Goal: Book appointment/travel/reservation

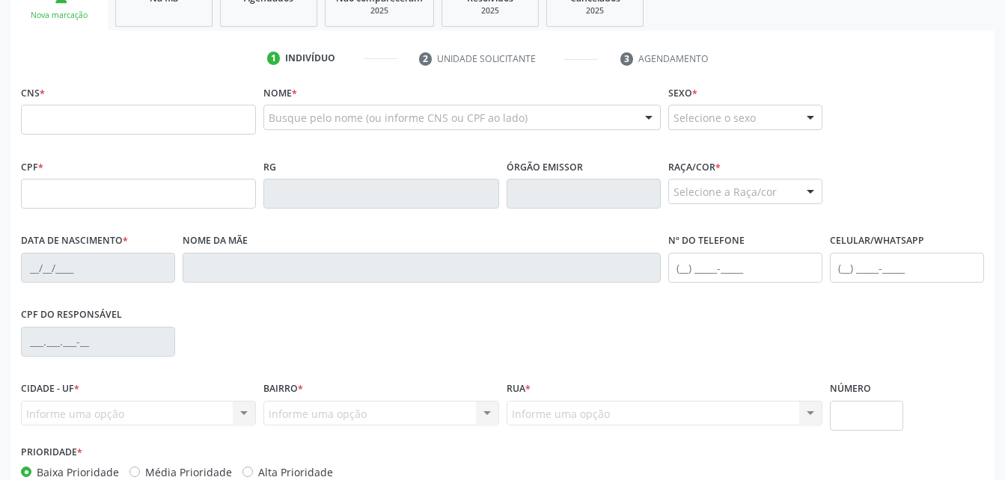
scroll to position [264, 0]
click at [37, 112] on input "text" at bounding box center [138, 120] width 235 height 30
type input "[PERSON_NAME]"
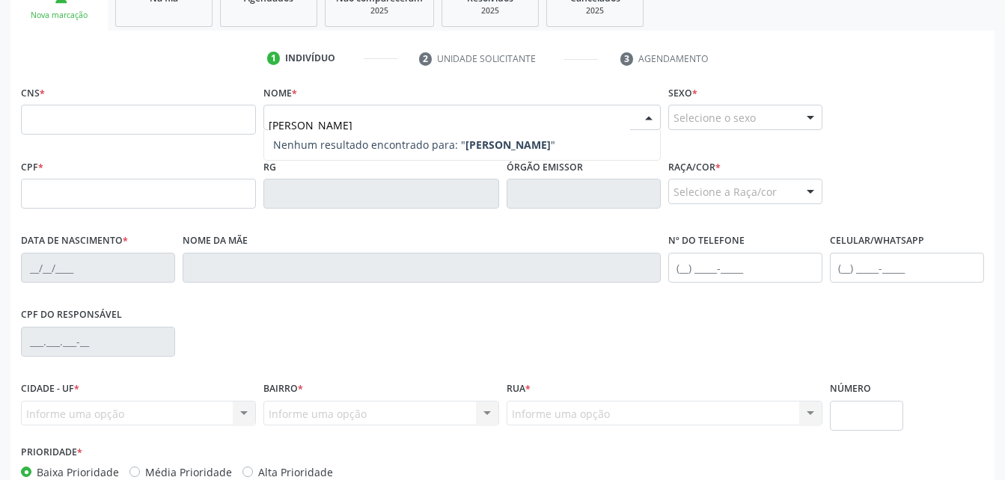
click at [480, 149] on strong "[PERSON_NAME]" at bounding box center [507, 145] width 85 height 14
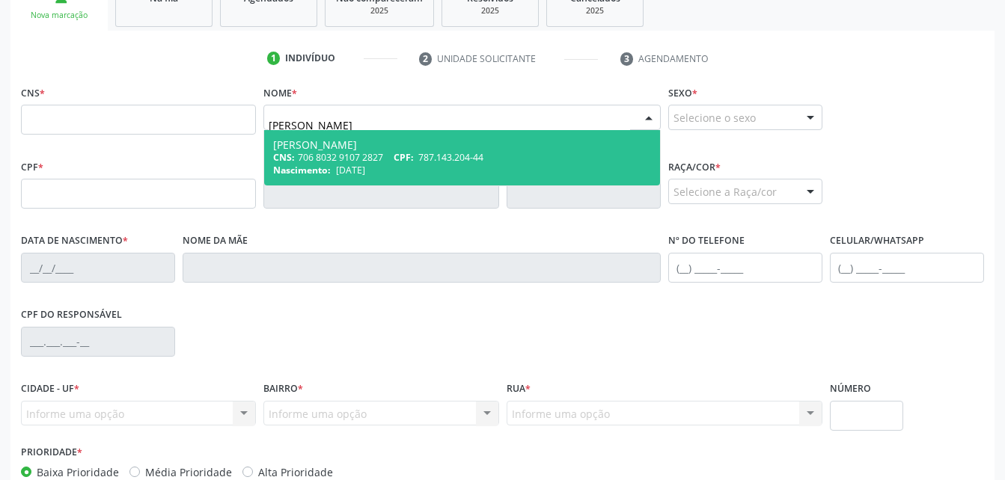
click at [481, 148] on div "[PERSON_NAME]" at bounding box center [461, 145] width 377 height 12
type input "706 8032 9107 2827"
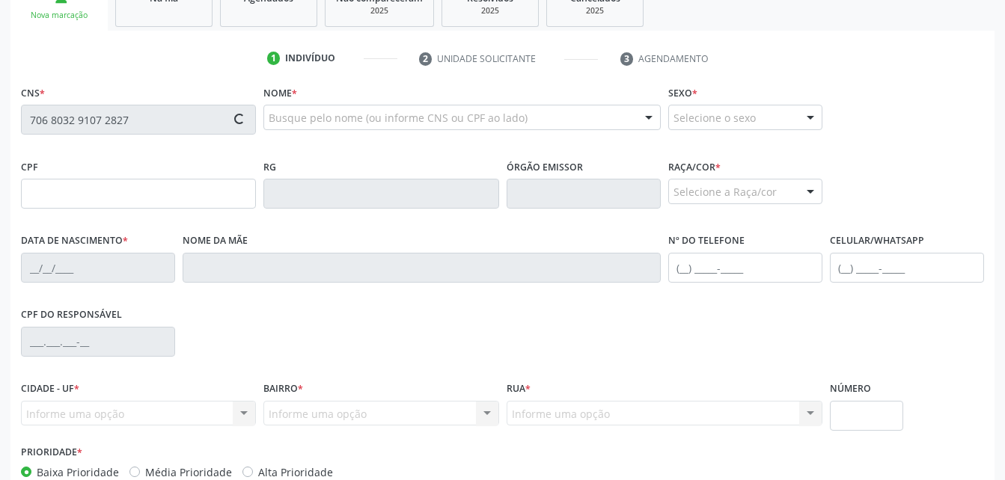
type input "787.143.204-44"
type input "[DATE]"
type input "Otacilia [PERSON_NAME]"
type input "[PHONE_NUMBER]"
type input "0"
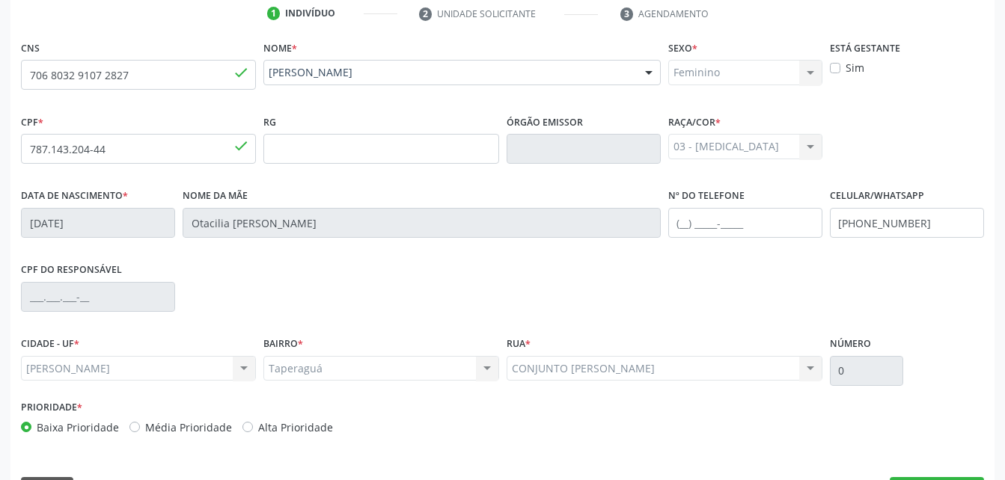
scroll to position [352, 0]
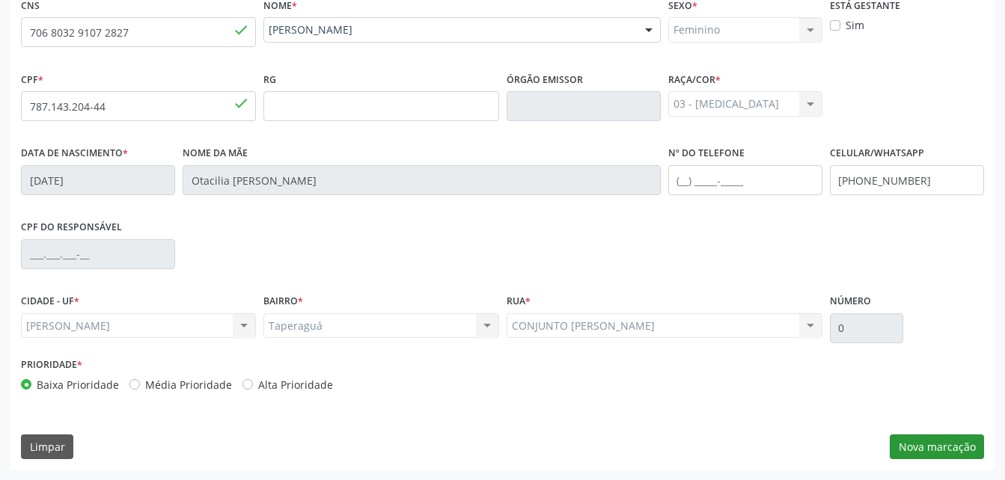
click at [895, 461] on div "CNS 706 8032 9107 2827 done Nome * Rosa Josefa de Souza Rosa Josefa de Souza CN…" at bounding box center [502, 232] width 984 height 476
click at [901, 455] on button "Nova marcação" at bounding box center [937, 447] width 94 height 25
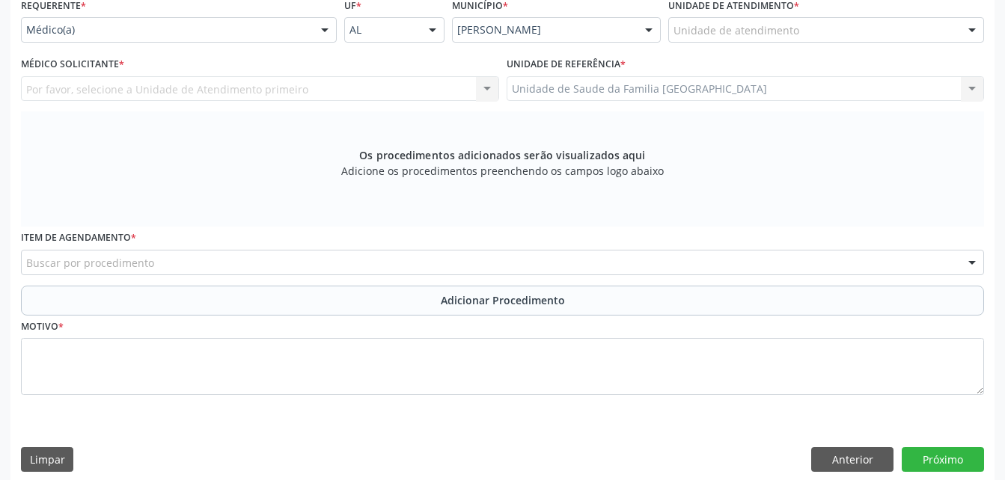
click at [871, 28] on div "Unidade de atendimento" at bounding box center [826, 29] width 316 height 25
click at [859, 29] on div "Unidade de atendimento" at bounding box center [826, 29] width 316 height 25
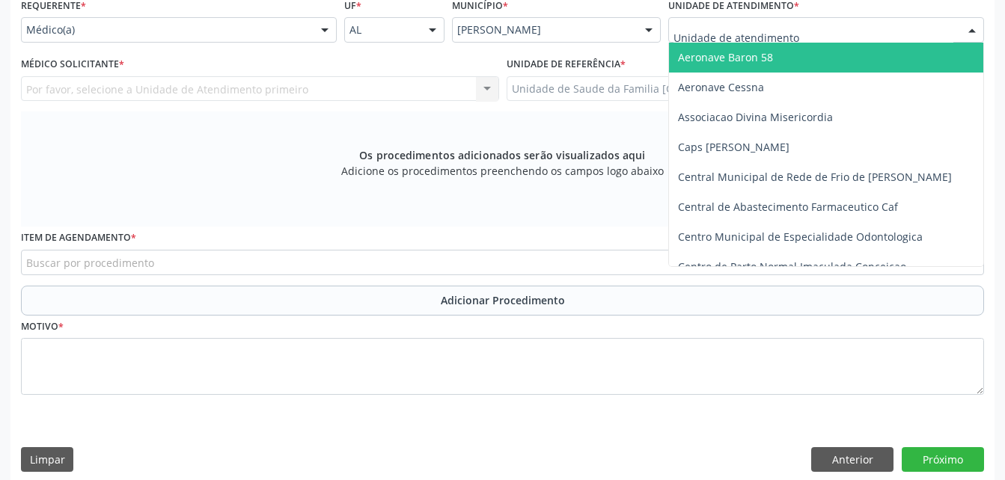
click at [348, 90] on div "Por favor, selecione a Unidade de Atendimento primeiro Nenhum resultado encontr…" at bounding box center [260, 88] width 478 height 25
click at [916, 38] on input "text" at bounding box center [813, 37] width 280 height 30
click at [911, 38] on input "text" at bounding box center [813, 37] width 280 height 30
click at [908, 40] on input "text" at bounding box center [813, 37] width 280 height 30
click at [905, 40] on input "text" at bounding box center [813, 37] width 280 height 30
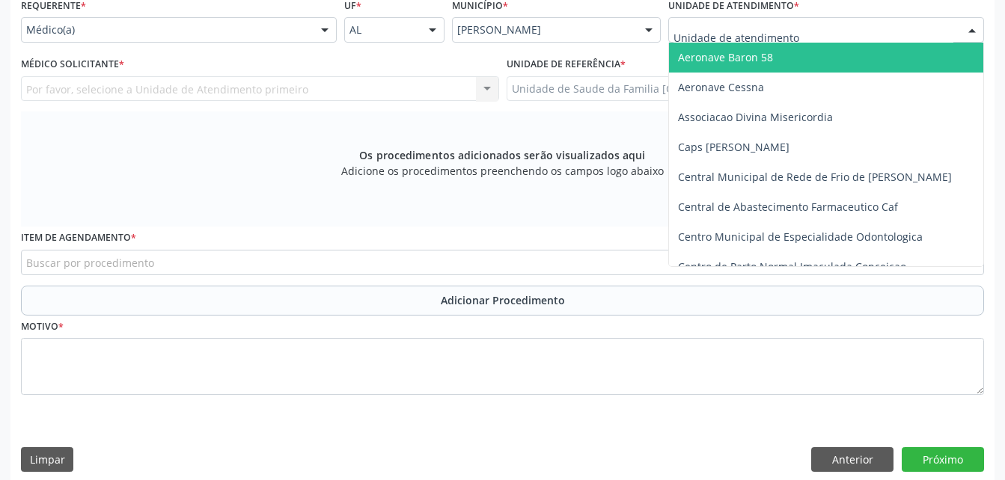
click at [905, 40] on input "text" at bounding box center [813, 37] width 280 height 30
click at [905, 41] on input "text" at bounding box center [813, 37] width 280 height 30
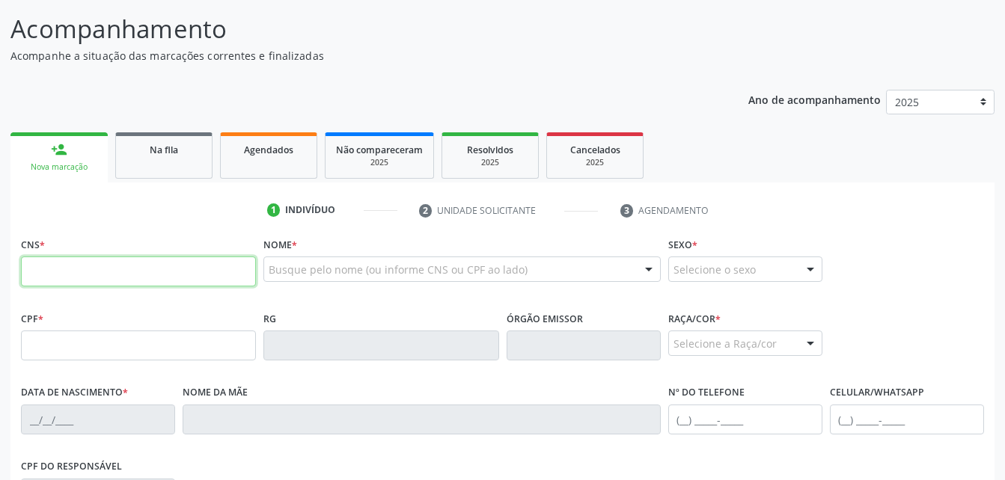
scroll to position [150, 0]
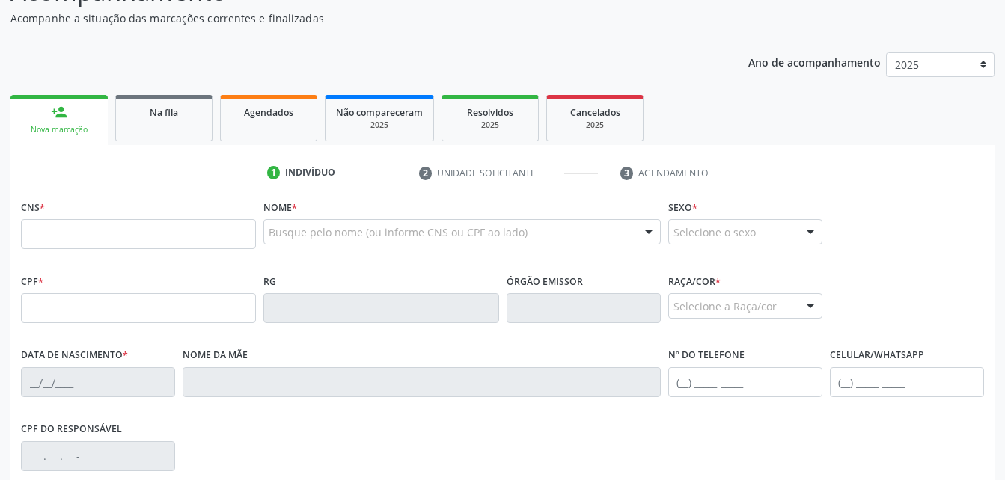
drag, startPoint x: 184, startPoint y: 253, endPoint x: 181, endPoint y: 237, distance: 16.0
click at [184, 253] on fieldset "CNS *" at bounding box center [138, 228] width 235 height 64
click at [181, 236] on input "text" at bounding box center [138, 234] width 235 height 30
click at [287, 221] on div at bounding box center [461, 231] width 397 height 25
click at [289, 227] on input "text" at bounding box center [449, 239] width 361 height 30
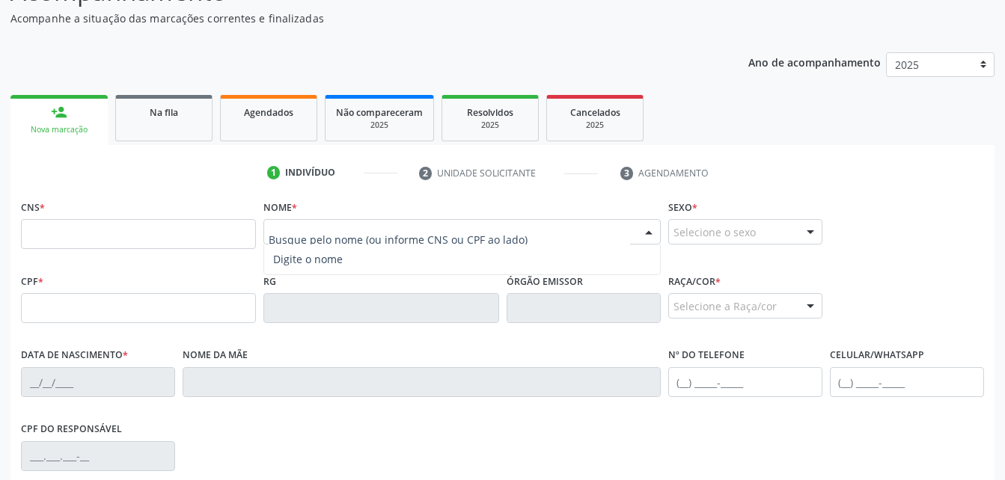
paste input "Rosa Josefa de Souza"
type input "Rosa Josefa de Souza"
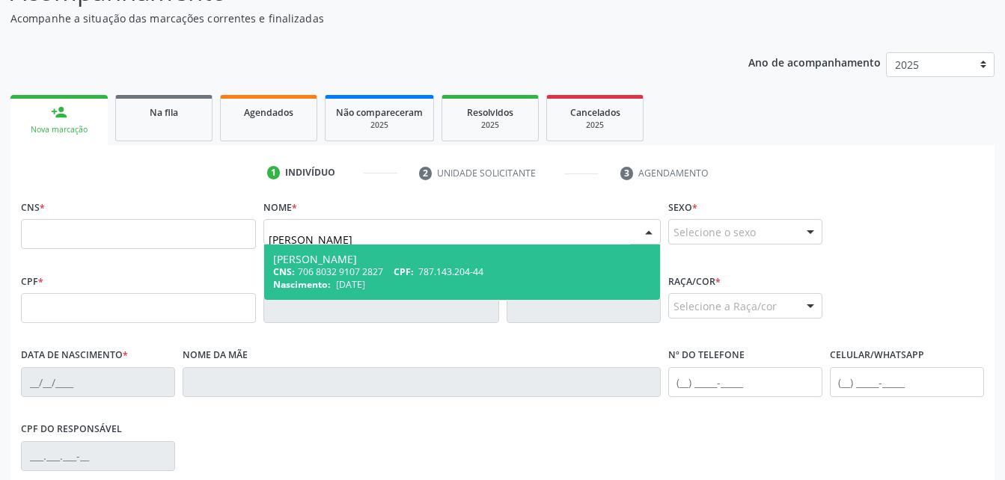
click at [465, 275] on span "787.143.204-44" at bounding box center [450, 272] width 65 height 13
type input "706 8032 9107 2827"
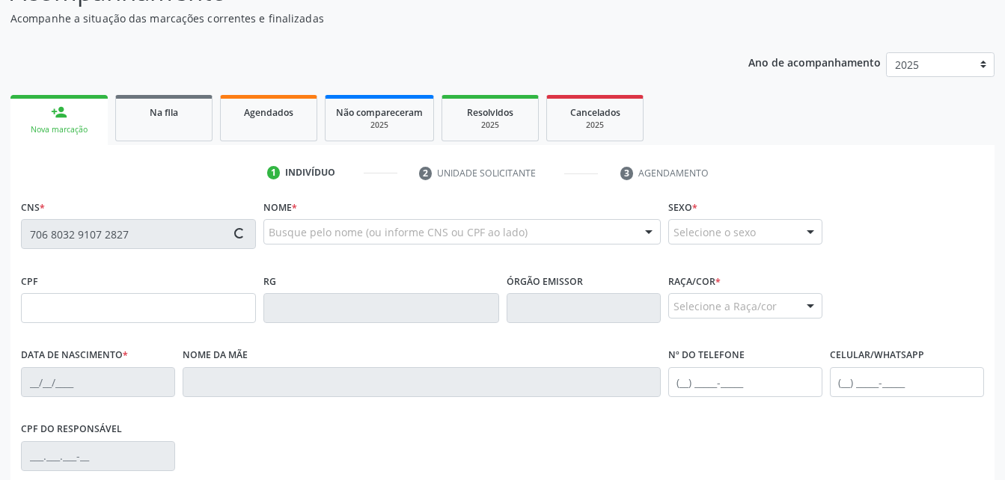
type input "787.143.204-44"
type input "18/10/1957"
type input "Otacilia Josefa da Conceicao"
type input "(82) 99347-6330"
type input "0"
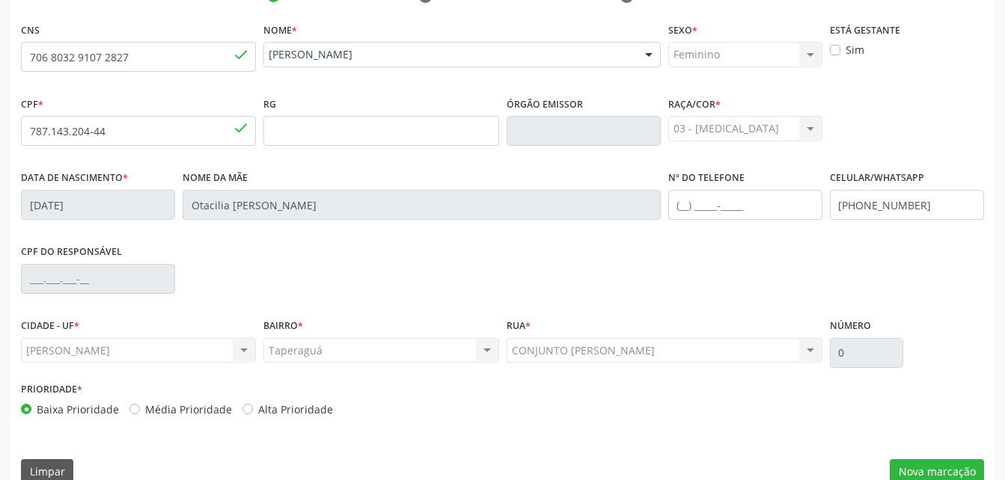
scroll to position [352, 0]
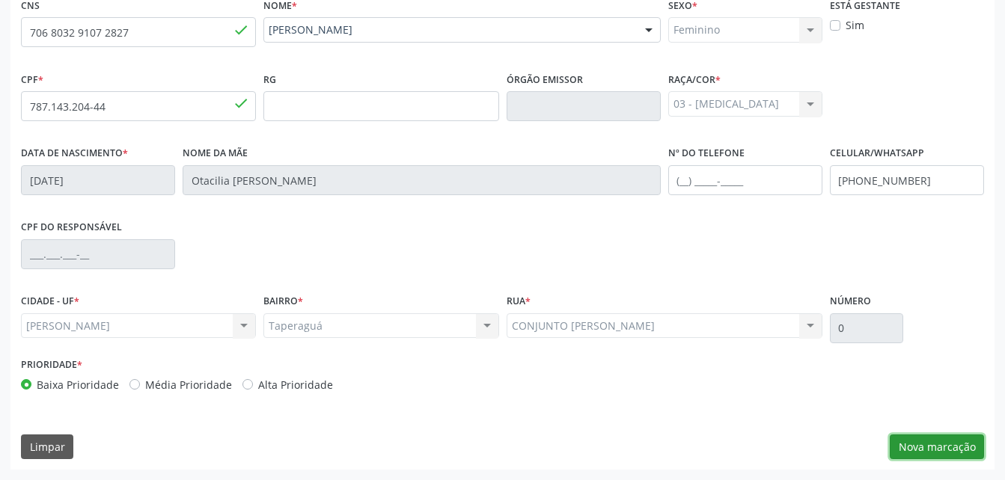
click at [943, 445] on button "Nova marcação" at bounding box center [937, 447] width 94 height 25
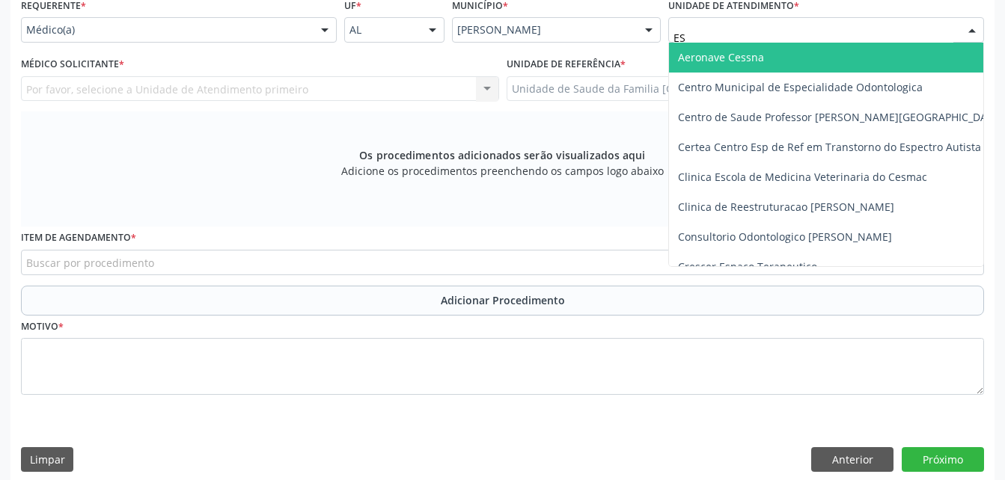
type input "EST"
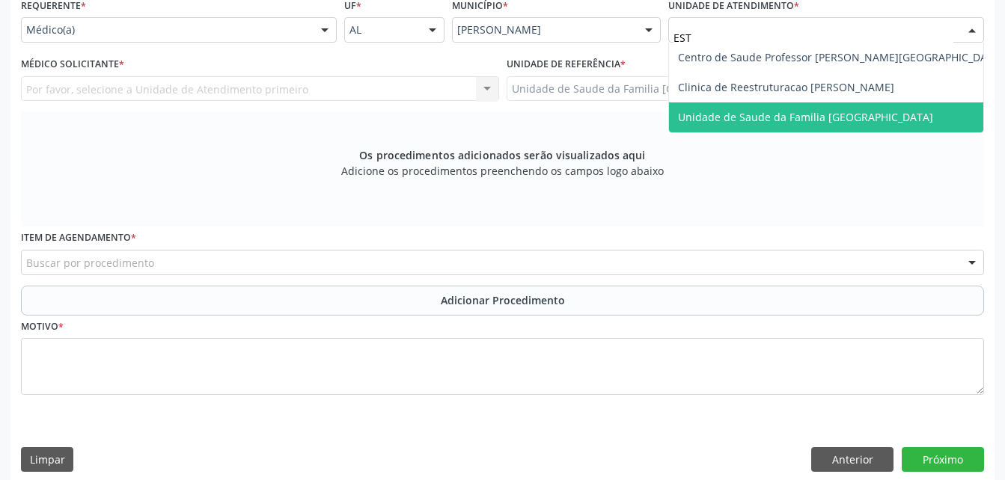
drag, startPoint x: 786, startPoint y: 117, endPoint x: 673, endPoint y: 104, distance: 114.4
click at [786, 117] on span "Unidade de Saude da Familia [GEOGRAPHIC_DATA]" at bounding box center [805, 117] width 255 height 14
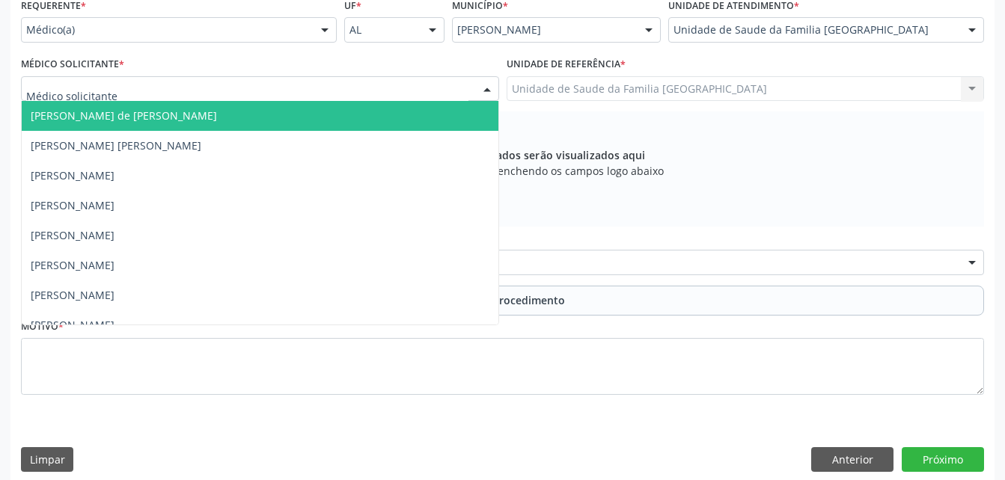
click at [449, 90] on div at bounding box center [260, 88] width 478 height 25
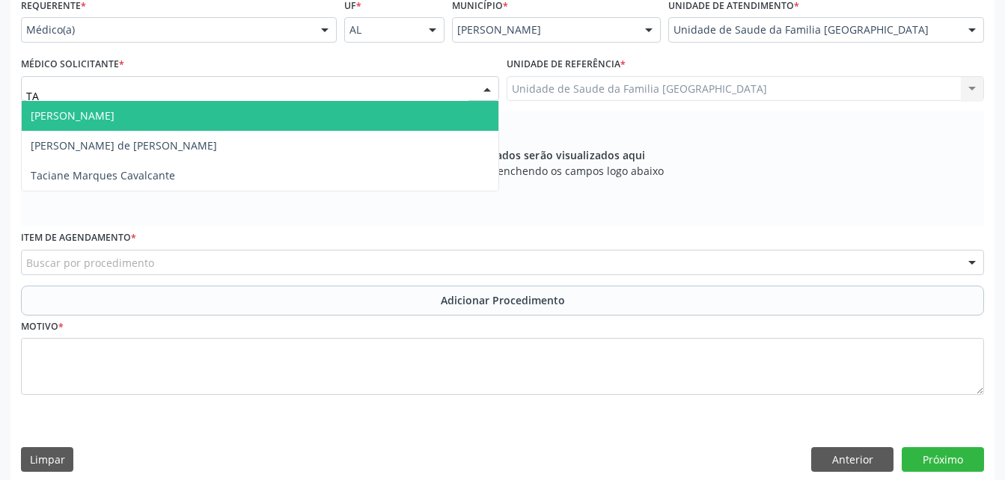
type input "TAC"
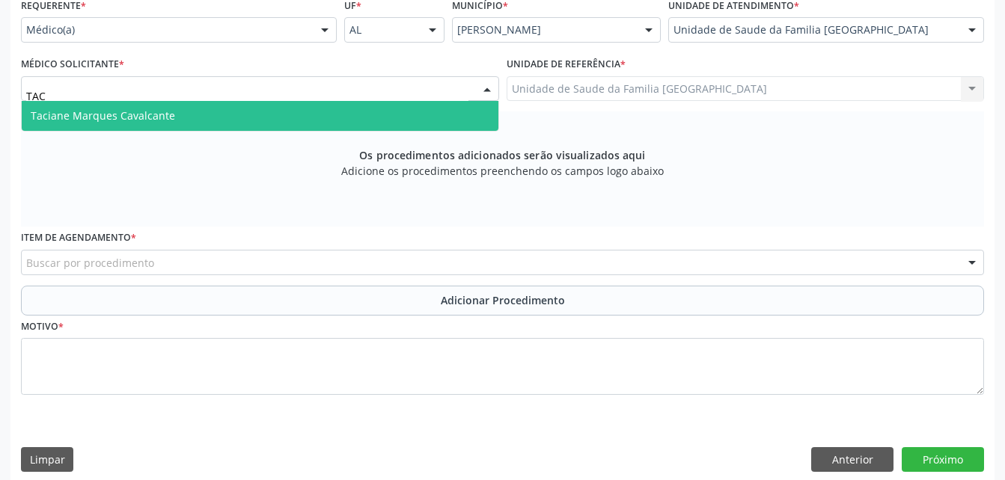
click at [438, 114] on span "Taciane Marques Cavalcante" at bounding box center [260, 116] width 477 height 30
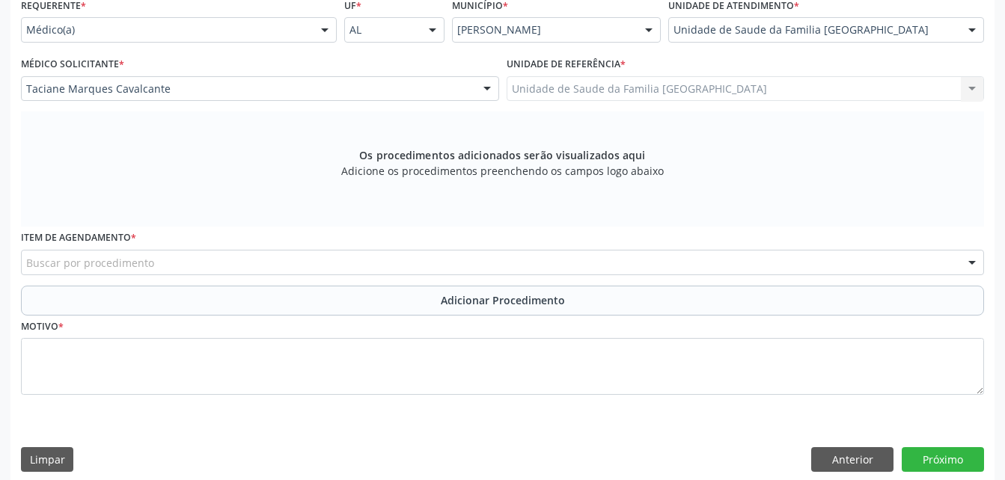
click at [525, 266] on div "Buscar por procedimento" at bounding box center [502, 262] width 963 height 25
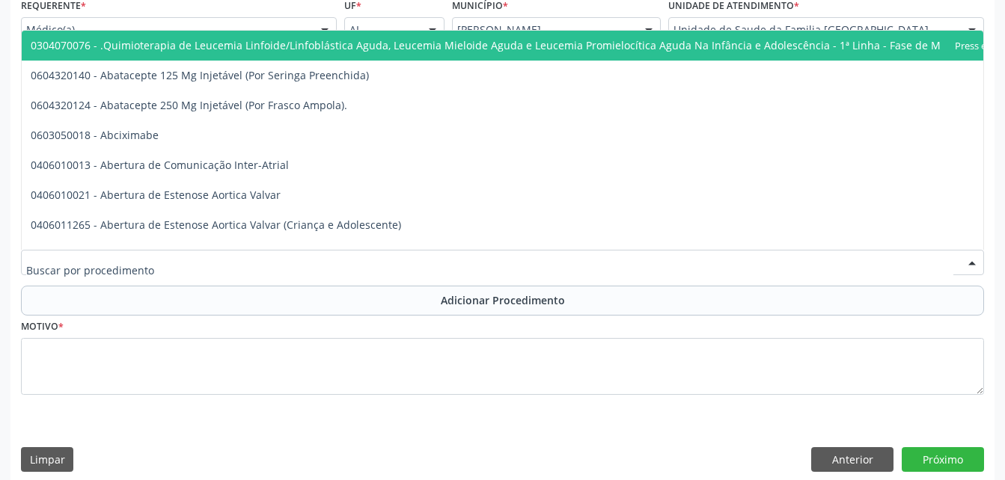
click at [524, 268] on input "text" at bounding box center [489, 270] width 927 height 30
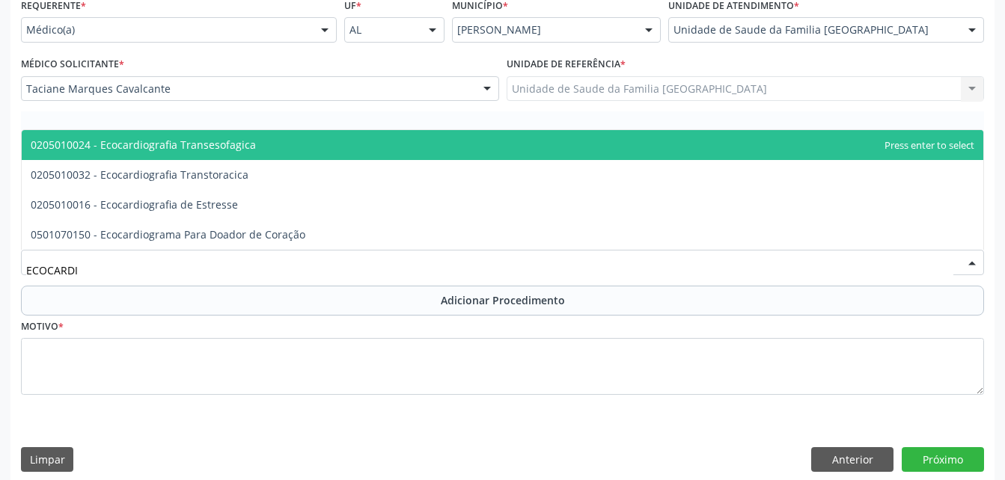
type input "ECOCARDIO"
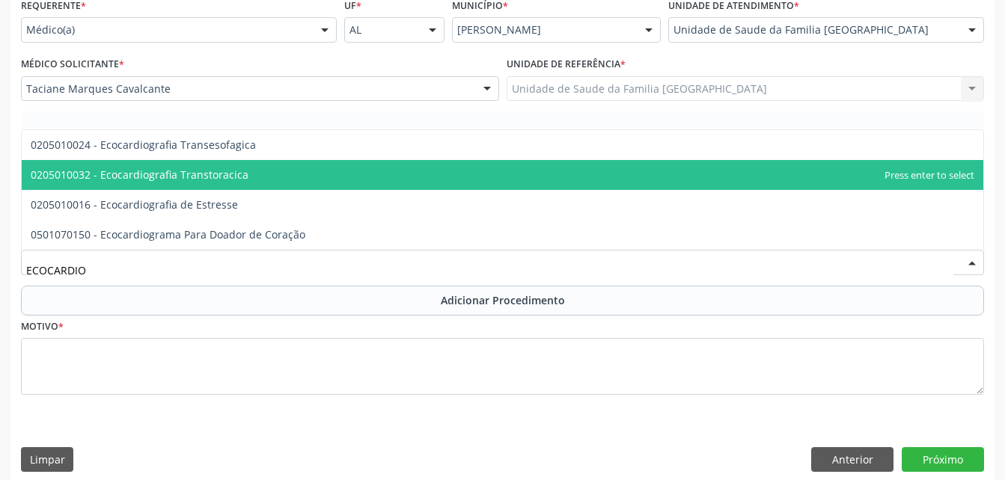
click at [485, 173] on span "0205010032 - Ecocardiografia Transtoracica" at bounding box center [502, 175] width 961 height 30
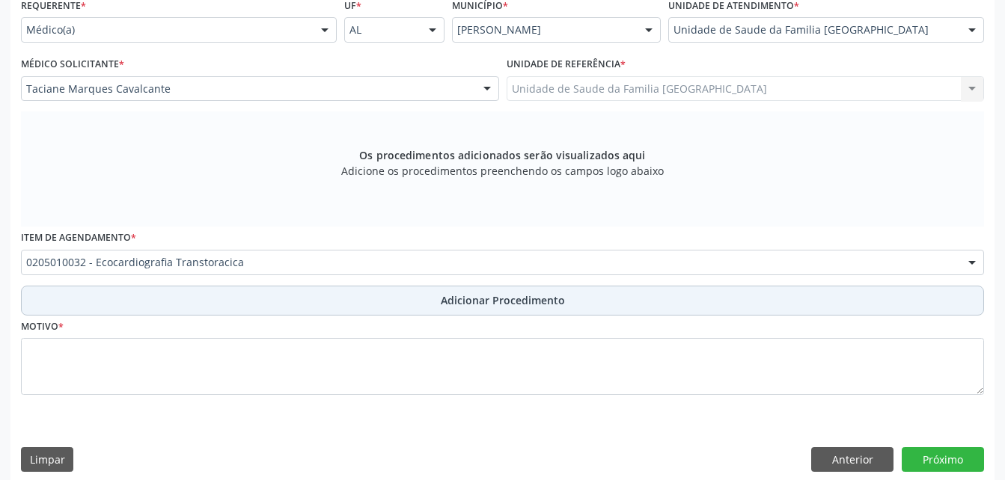
click at [519, 295] on span "Adicionar Procedimento" at bounding box center [503, 301] width 124 height 16
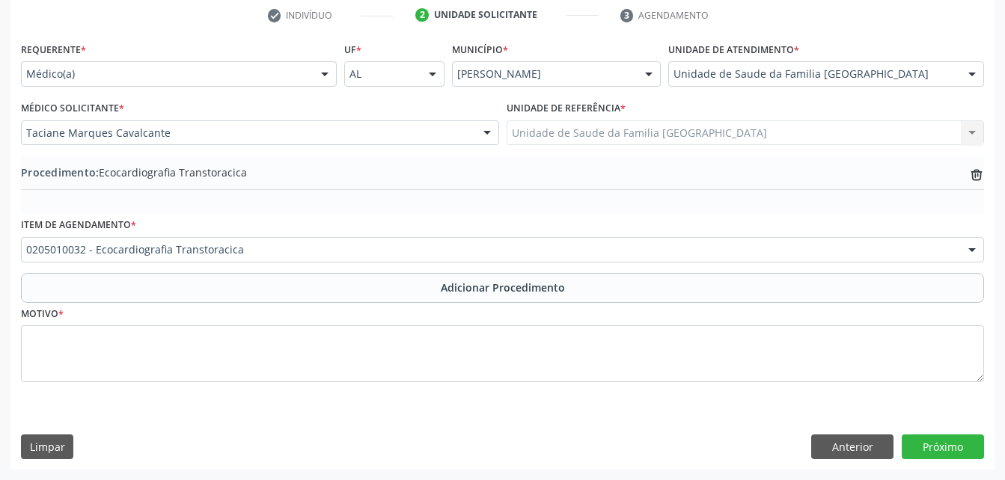
scroll to position [307, 0]
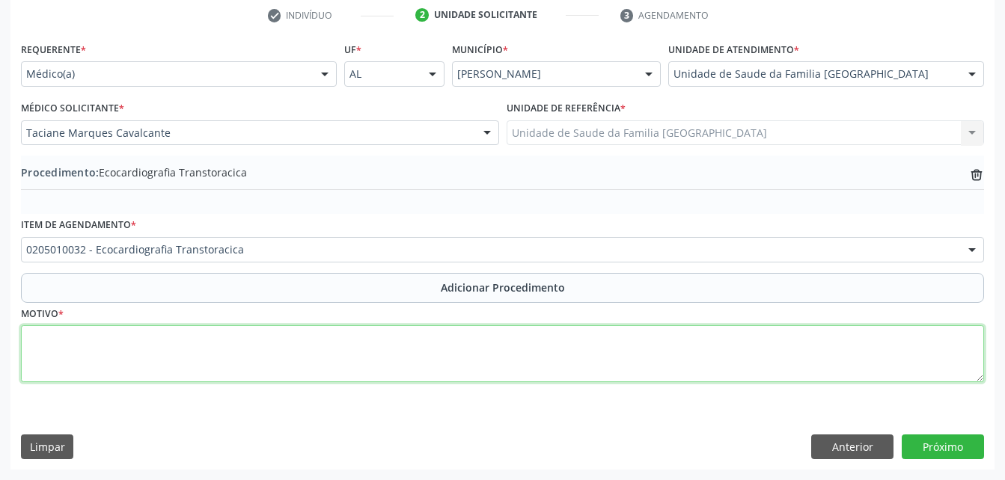
click at [420, 339] on textarea at bounding box center [502, 353] width 963 height 57
type textarea "HIPERTENSA E CARDIOPATA"
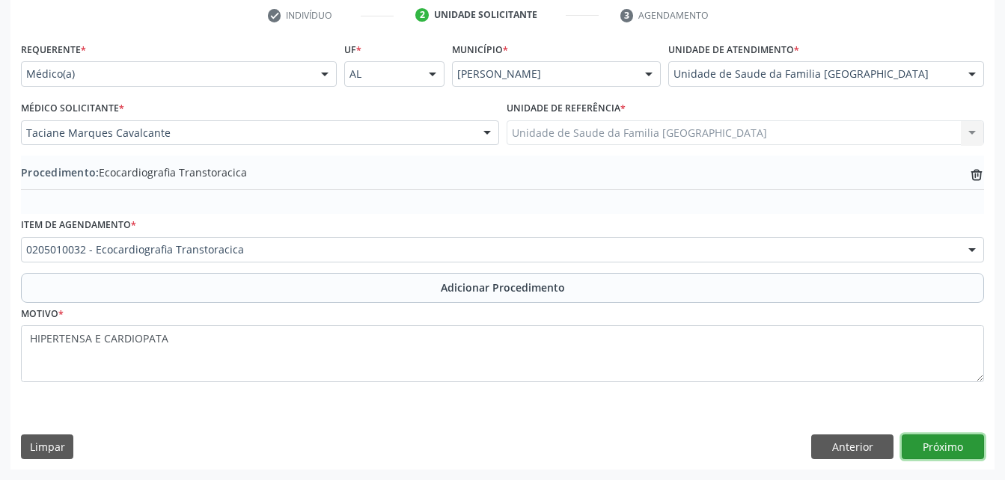
click at [905, 438] on button "Próximo" at bounding box center [943, 447] width 82 height 25
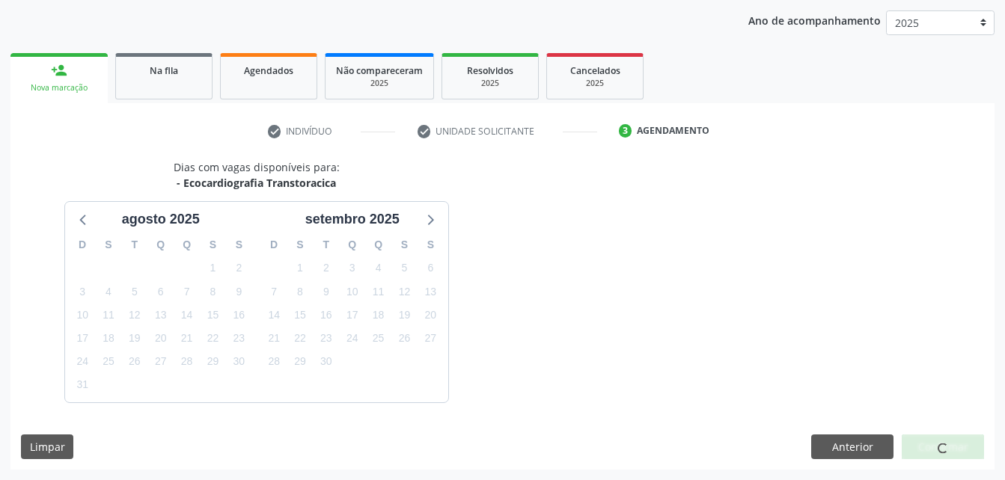
scroll to position [236, 0]
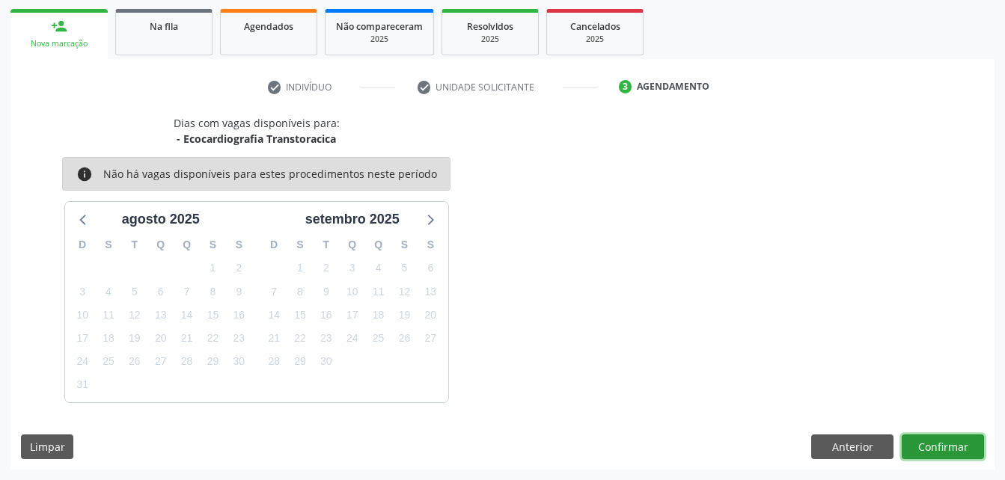
click at [928, 446] on button "Confirmar" at bounding box center [943, 447] width 82 height 25
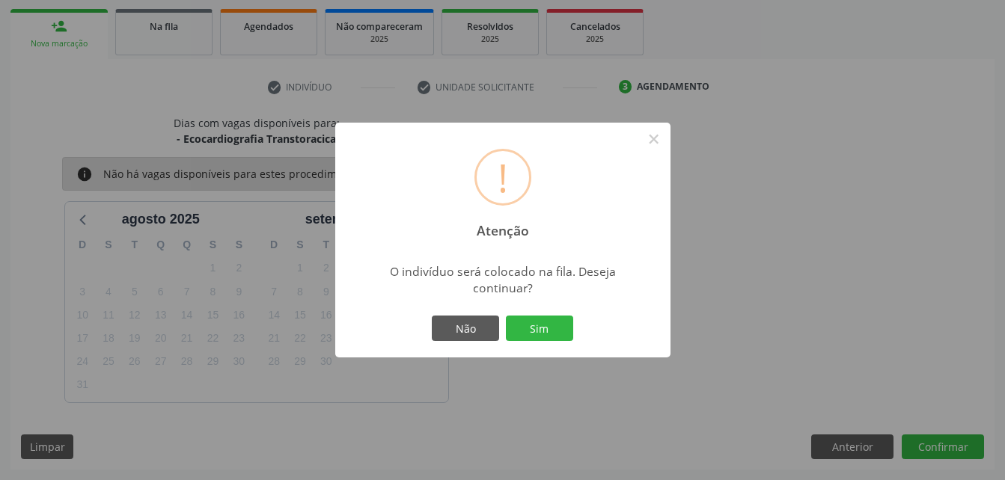
click at [569, 315] on div "Não Sim" at bounding box center [503, 328] width 148 height 31
click at [533, 328] on button "Sim" at bounding box center [539, 328] width 67 height 25
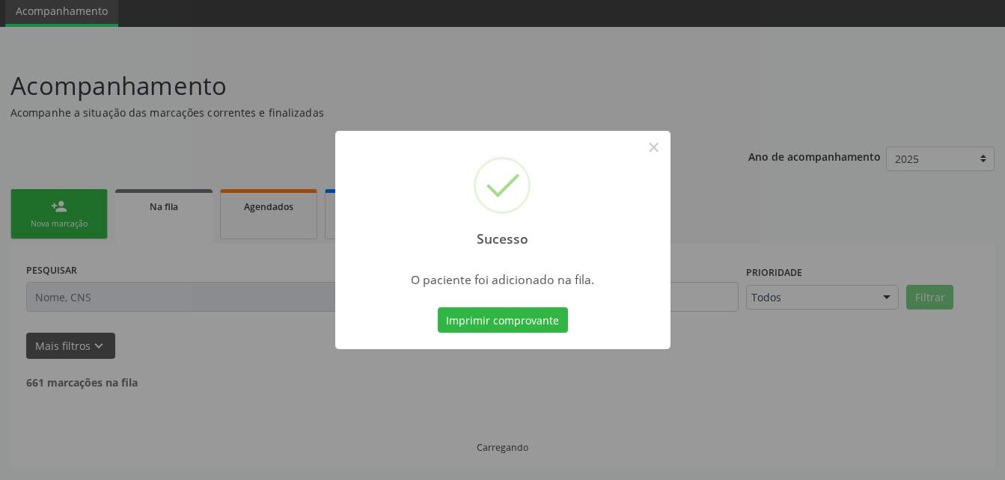
scroll to position [40, 0]
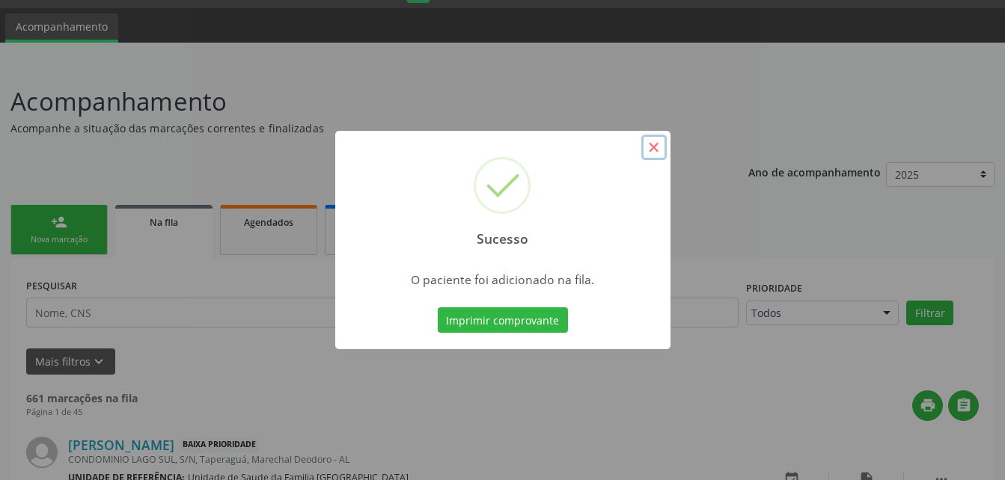
click at [650, 152] on button "×" at bounding box center [653, 147] width 25 height 25
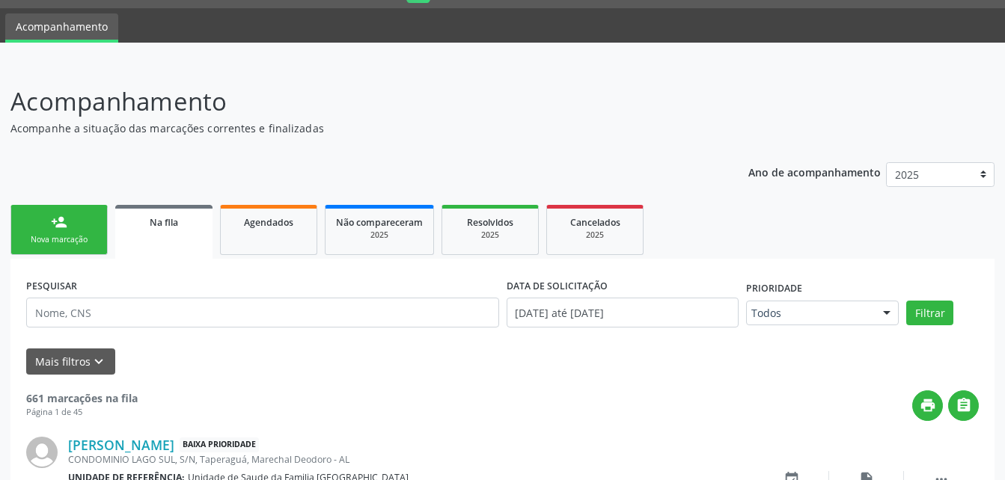
drag, startPoint x: 94, startPoint y: 215, endPoint x: 82, endPoint y: 209, distance: 12.7
click at [94, 215] on link "person_add Nova marcação" at bounding box center [58, 230] width 97 height 50
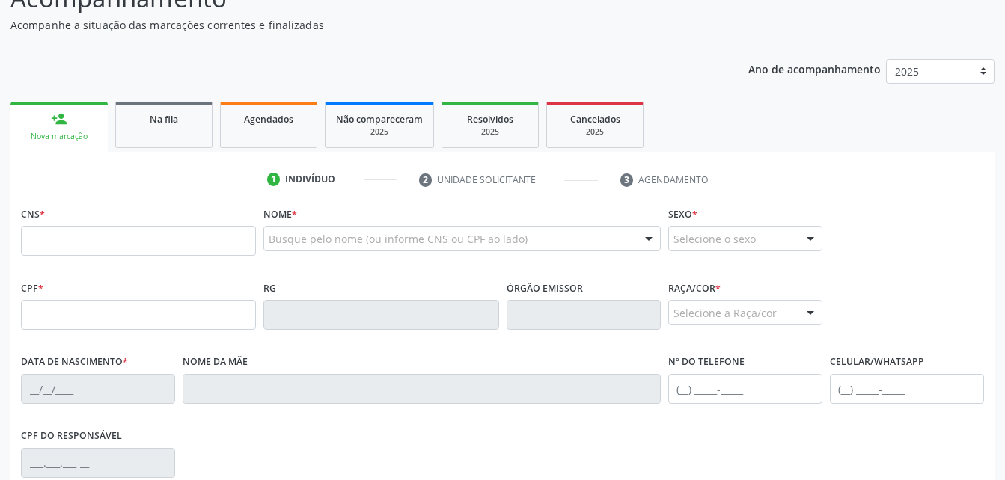
scroll to position [189, 0]
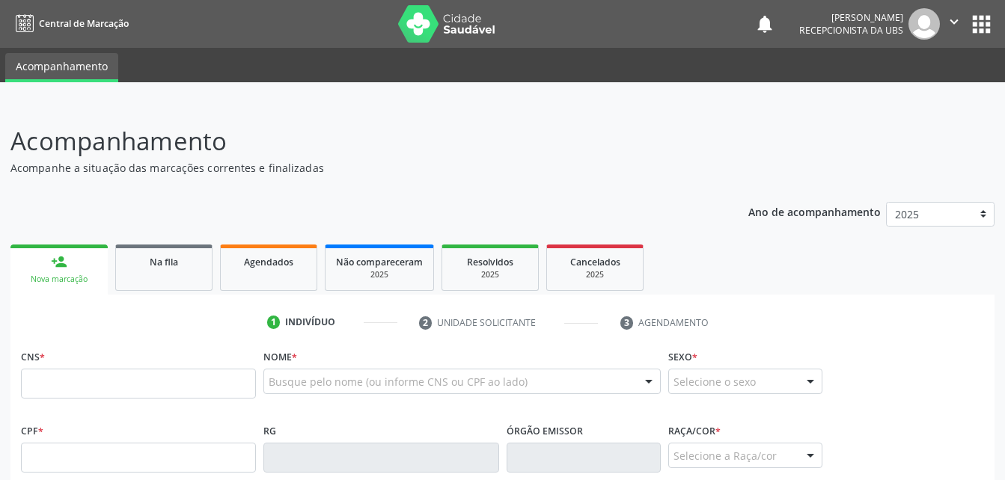
scroll to position [239, 0]
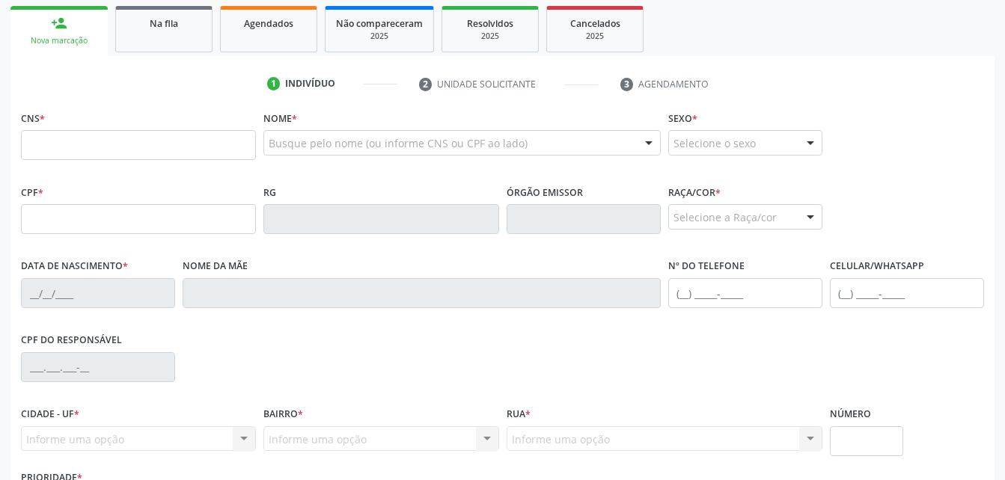
click at [220, 155] on input "text" at bounding box center [138, 145] width 235 height 30
click at [28, 227] on input "text" at bounding box center [138, 219] width 235 height 30
type input "208.512.784-34"
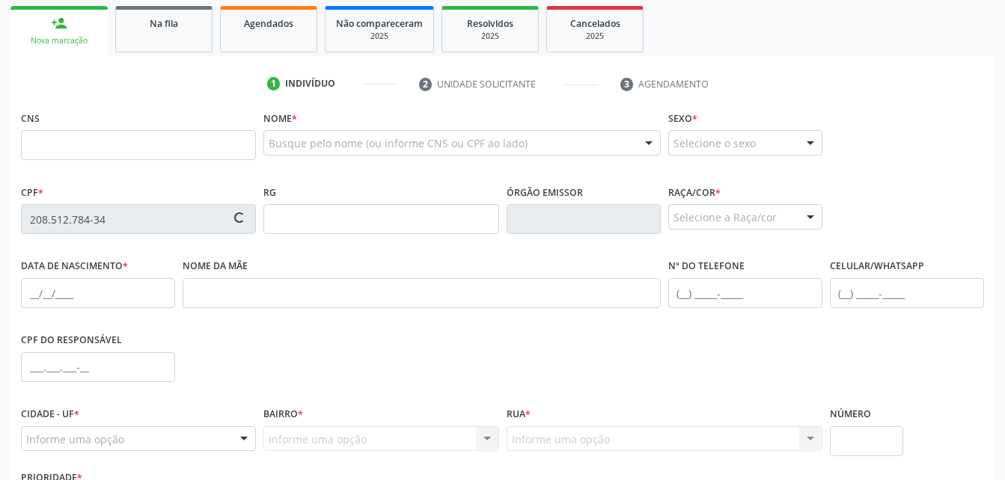
click at [281, 184] on div "RG" at bounding box center [380, 207] width 235 height 53
click at [195, 150] on input "text" at bounding box center [138, 145] width 235 height 30
click at [361, 171] on div "Nome * Busque pelo nome (ou informe CNS ou CPF ao lado) Nenhum resultado encont…" at bounding box center [462, 144] width 404 height 74
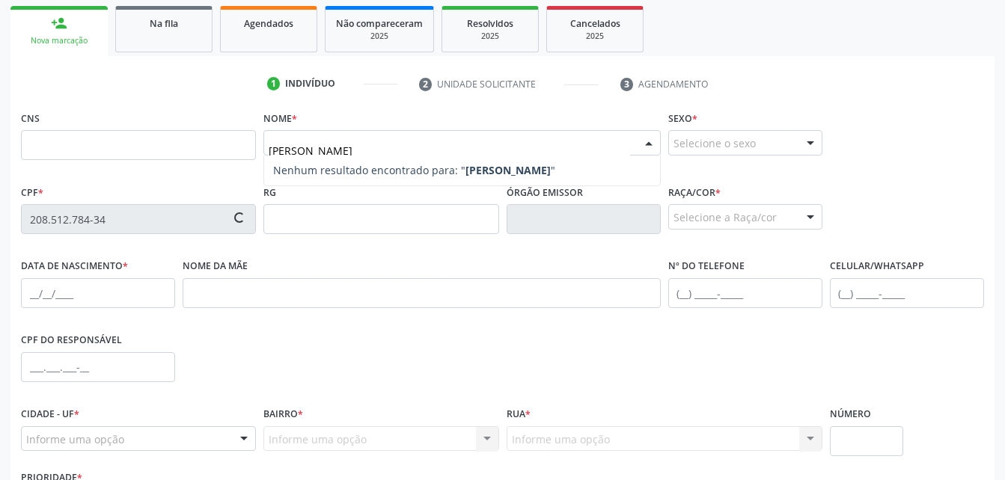
type input "JOSE OSCAR DA ROCHA LIMA"
click at [543, 170] on strong "JOSE OSCAR DA ROCHA LIMA" at bounding box center [507, 170] width 85 height 14
click at [525, 163] on strong "JOSE OSCAR DA ROCHA LIMA" at bounding box center [507, 170] width 85 height 14
click at [551, 173] on strong "JOSE OSCAR DA ROCHA LIMA" at bounding box center [507, 170] width 85 height 14
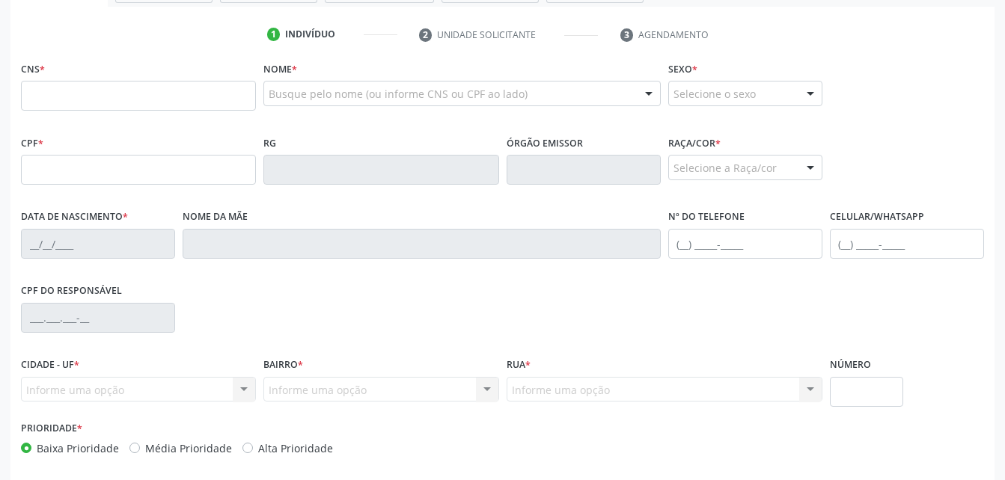
scroll to position [288, 0]
drag, startPoint x: 313, startPoint y: 77, endPoint x: 316, endPoint y: 89, distance: 12.3
click at [313, 80] on div "Nome * Busque pelo nome (ou informe CNS ou CPF ao lado) Nenhum resultado encont…" at bounding box center [461, 87] width 397 height 58
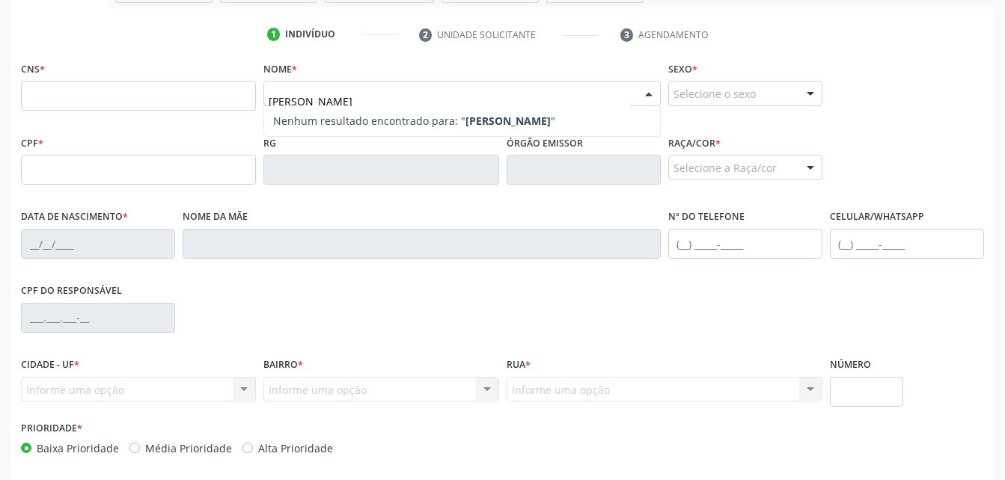
type input "JOSE OSCAR DA ROCHA LIMA"
click at [547, 120] on strong "JOSE OSCAR DA ROCHA LIMA" at bounding box center [507, 121] width 85 height 14
click at [547, 115] on strong "JOSE OSCAR DA ROCHA LIMA" at bounding box center [507, 121] width 85 height 14
click at [548, 120] on strong "JOSE OSCAR DA ROCHA LIMA" at bounding box center [507, 121] width 85 height 14
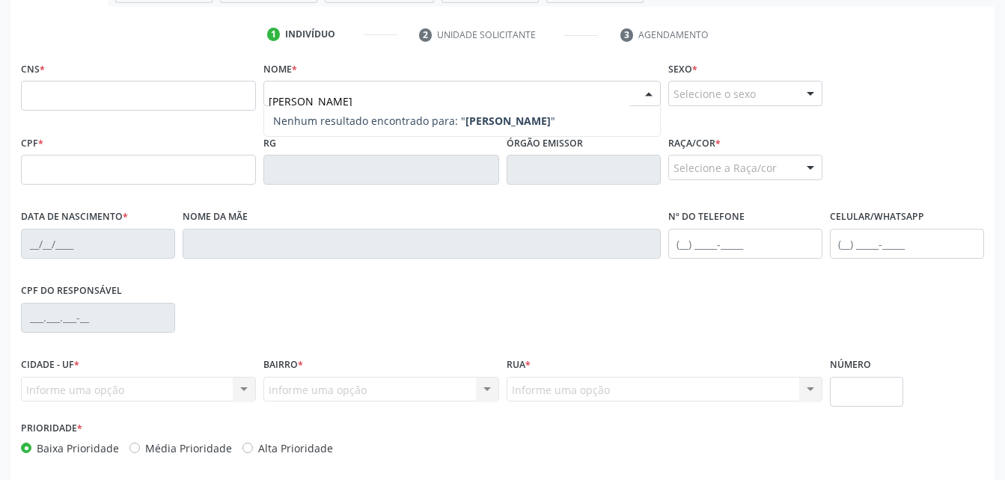
click at [465, 114] on strong "JOSE OSCAR DA ROCHA LIMA" at bounding box center [507, 121] width 85 height 14
click at [466, 114] on strong "[PERSON_NAME]" at bounding box center [507, 121] width 85 height 14
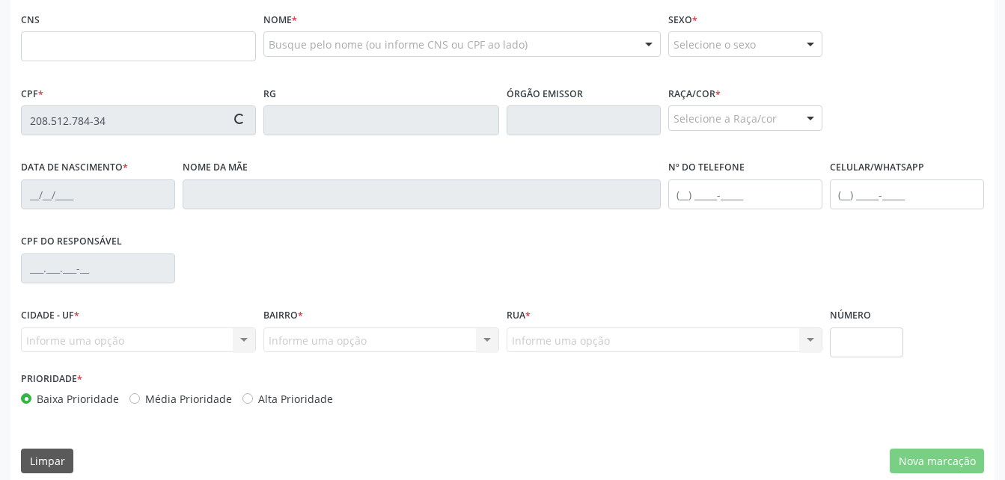
scroll to position [337, 0]
type input "700 5079 5463 4450"
type input "[DATE]"
type input "[PERSON_NAME]"
type input "[PHONE_NUMBER]"
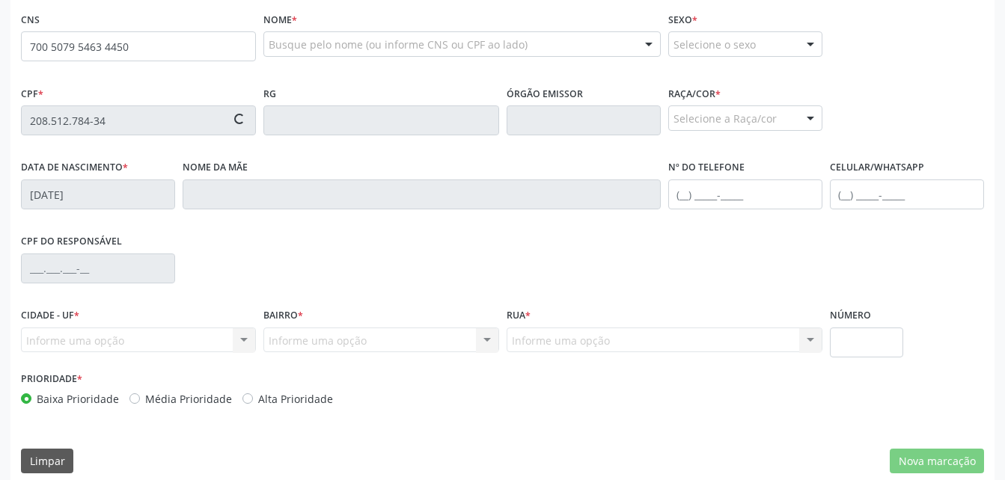
type input "[PHONE_NUMBER]"
type input "320"
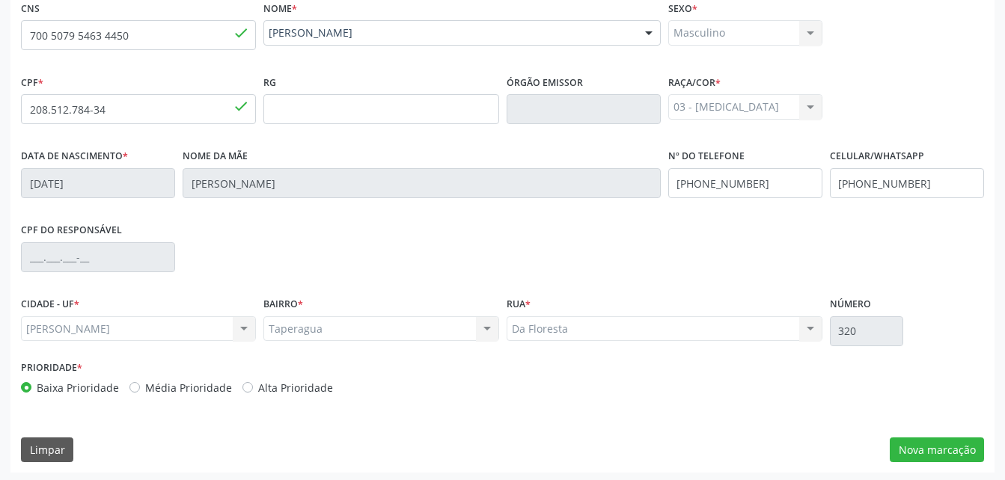
scroll to position [352, 0]
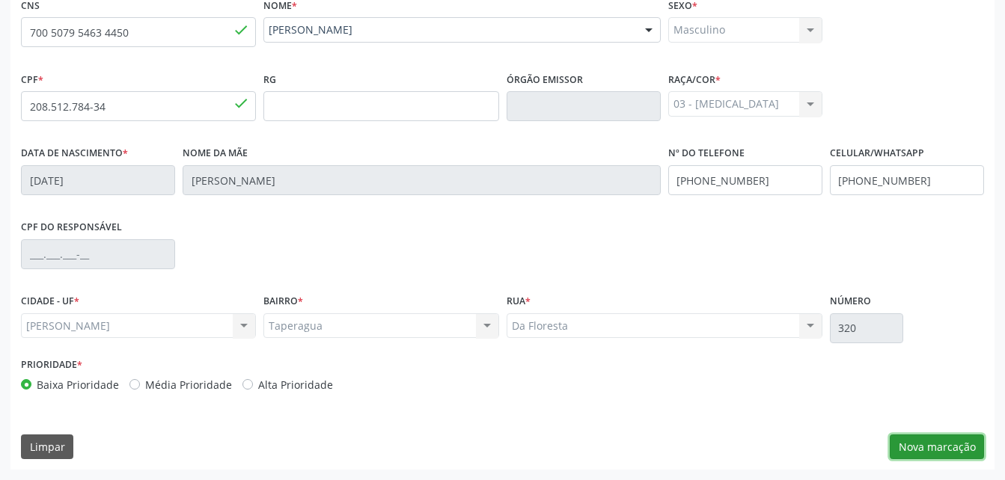
click at [934, 444] on button "Nova marcação" at bounding box center [937, 447] width 94 height 25
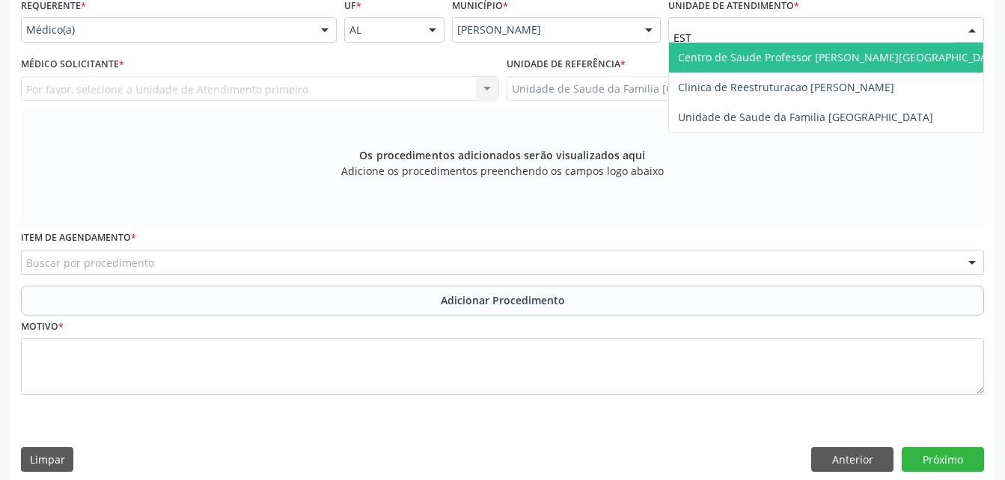
type input "ESTI"
click at [864, 48] on span "Unidade de Saude da Familia [GEOGRAPHIC_DATA]" at bounding box center [826, 58] width 314 height 30
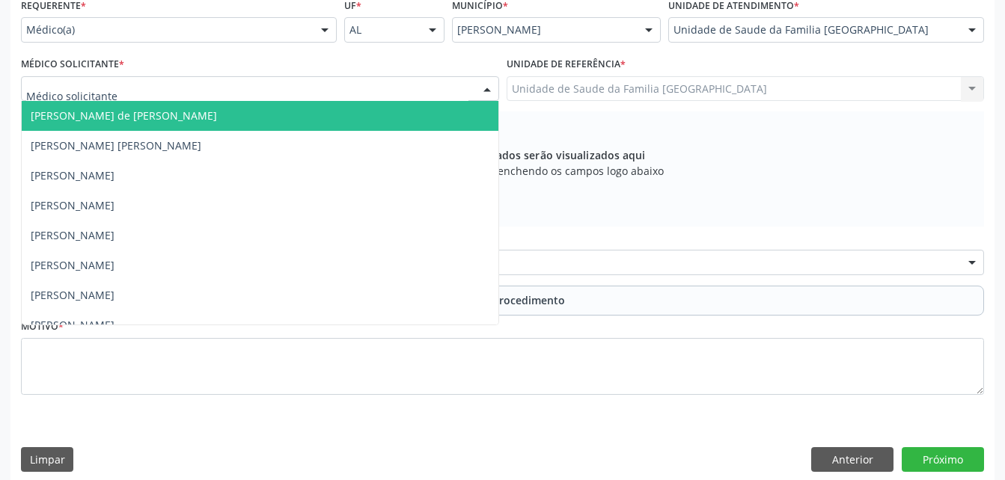
click at [180, 86] on div at bounding box center [260, 88] width 478 height 25
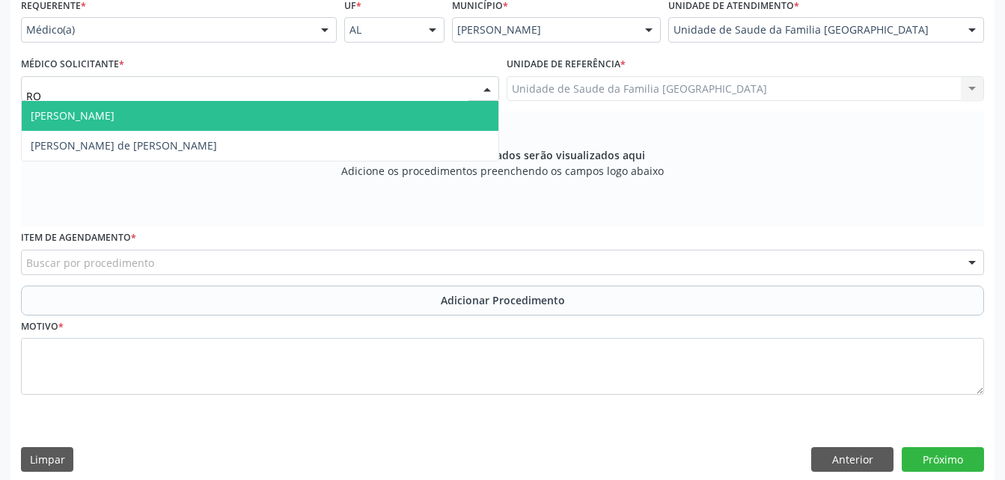
type input "ROD"
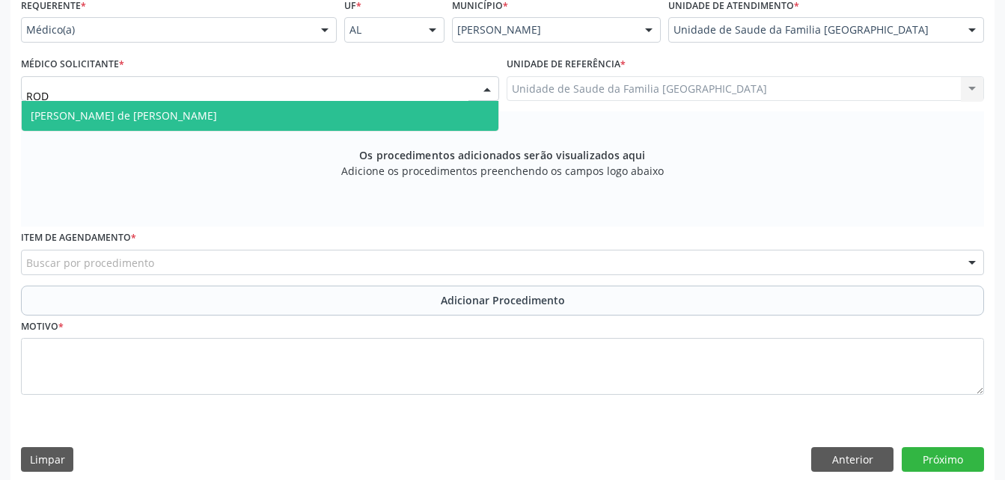
click at [189, 109] on span "Rodrigo Santana de Luna Batista" at bounding box center [124, 115] width 186 height 14
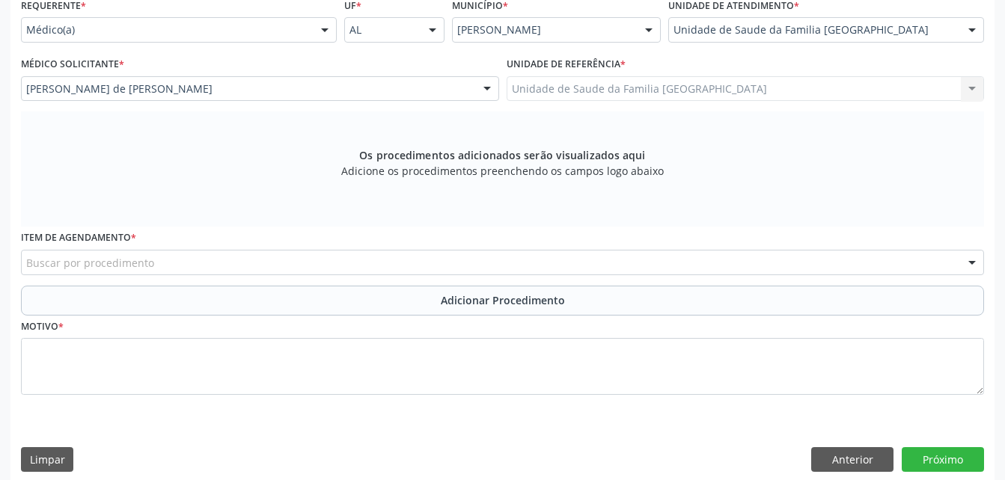
click at [197, 260] on div "Buscar por procedimento" at bounding box center [502, 262] width 963 height 25
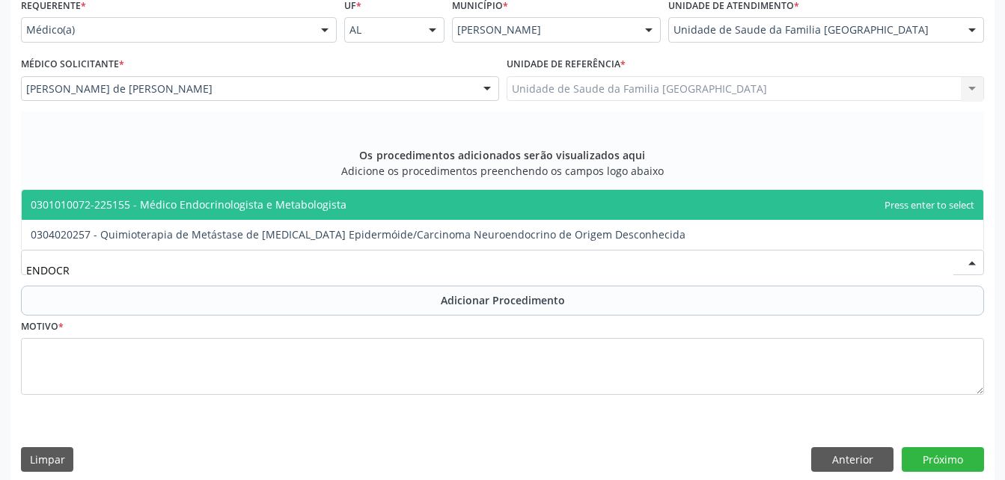
type input "ENDOCRI"
click at [200, 206] on span "0301010072-225155 - Médico Endocrinologista e Metabologista" at bounding box center [189, 205] width 316 height 14
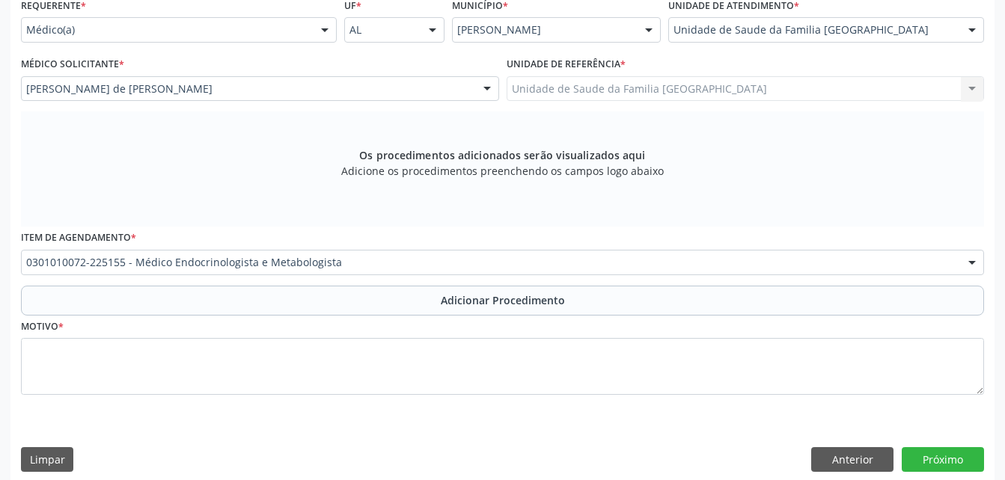
click at [242, 300] on button "Adicionar Procedimento" at bounding box center [502, 301] width 963 height 30
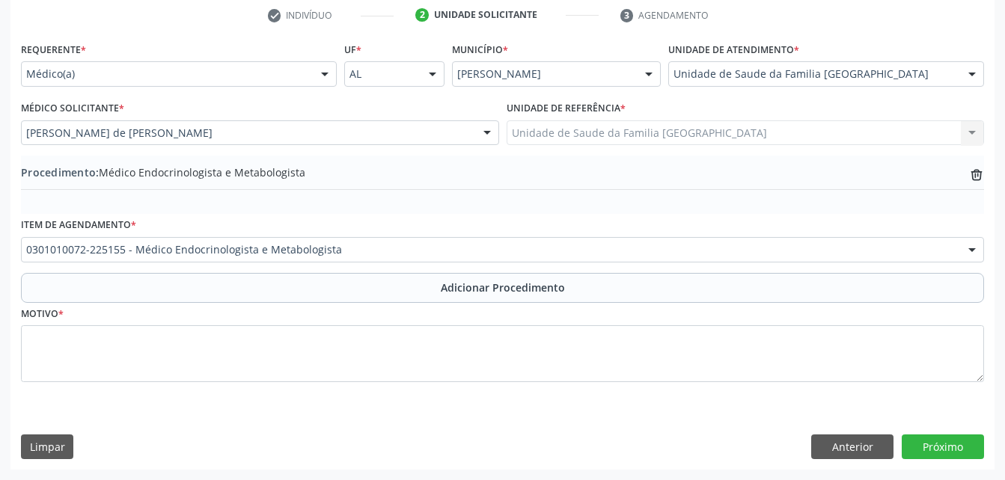
scroll to position [307, 0]
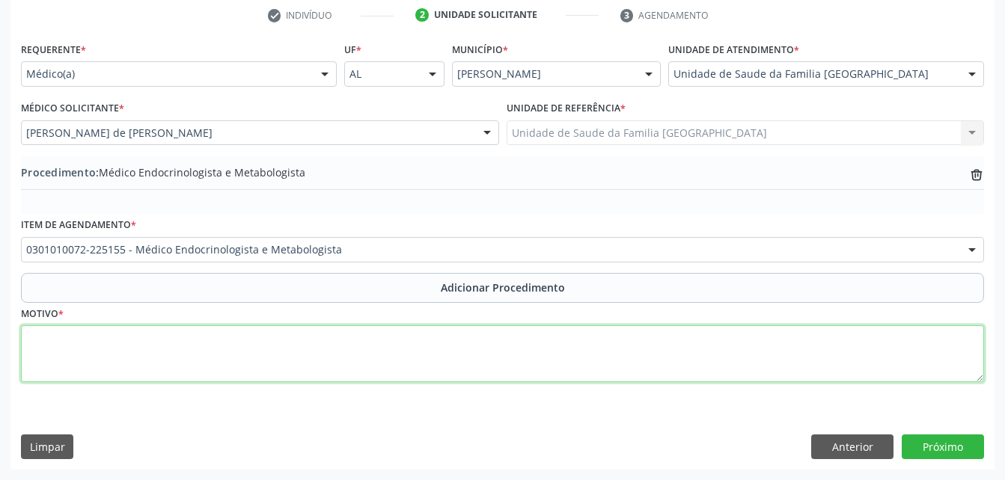
click at [254, 378] on textarea at bounding box center [502, 353] width 963 height 57
type textarea "SEM JUST"
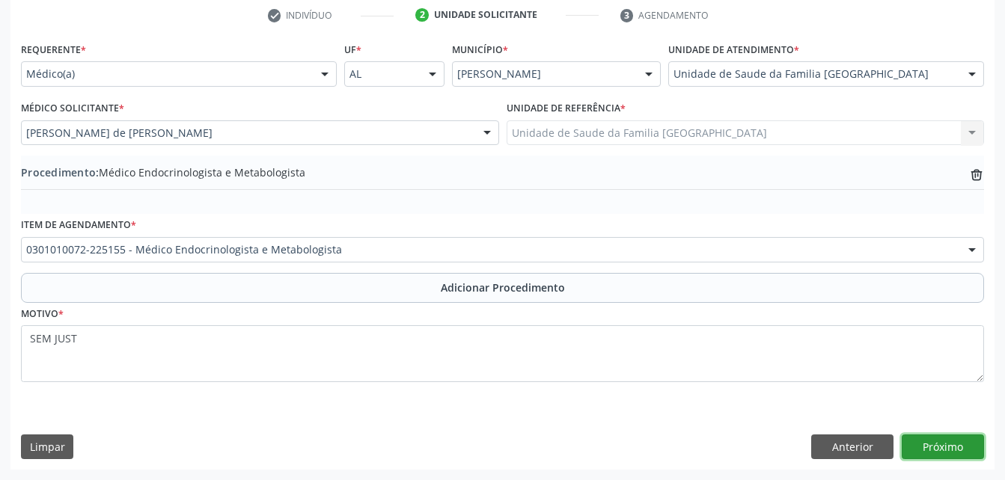
click at [928, 445] on button "Próximo" at bounding box center [943, 447] width 82 height 25
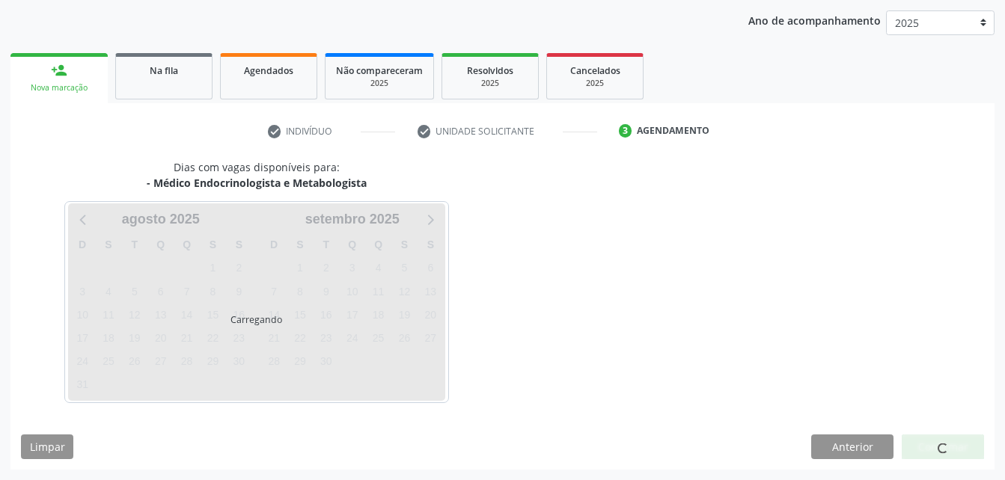
scroll to position [192, 0]
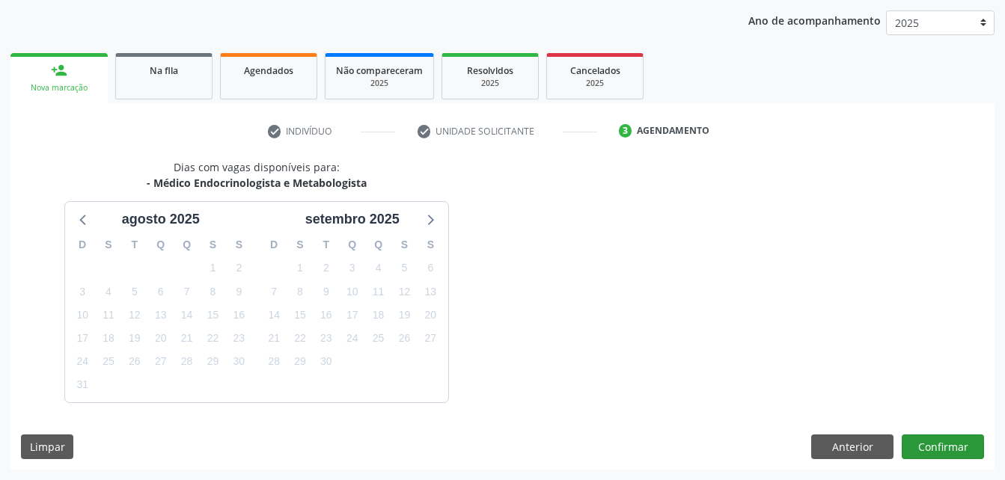
drag, startPoint x: 940, startPoint y: 430, endPoint x: 924, endPoint y: 441, distance: 19.5
click at [924, 441] on div "Dias com vagas disponíveis para: - Médico Endocrinologista e Metabologista agos…" at bounding box center [502, 314] width 984 height 310
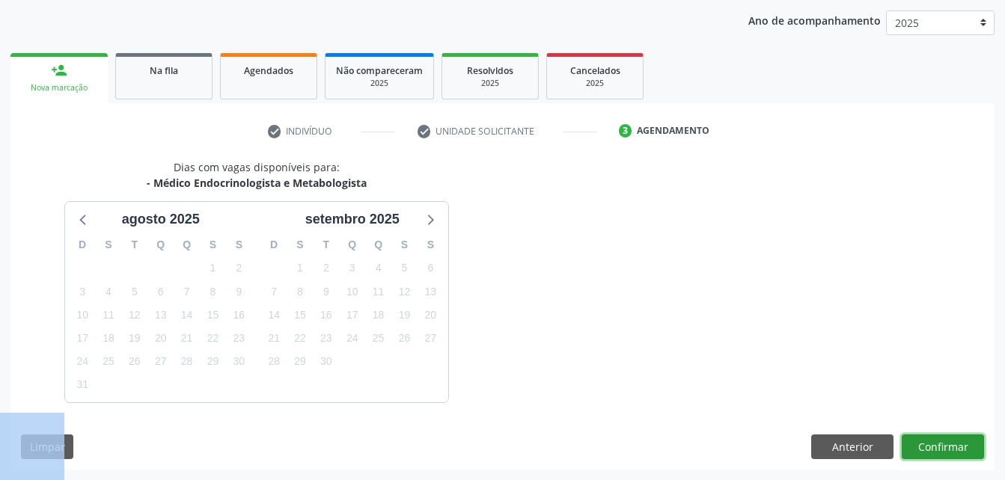
click at [923, 441] on button "Confirmar" at bounding box center [943, 447] width 82 height 25
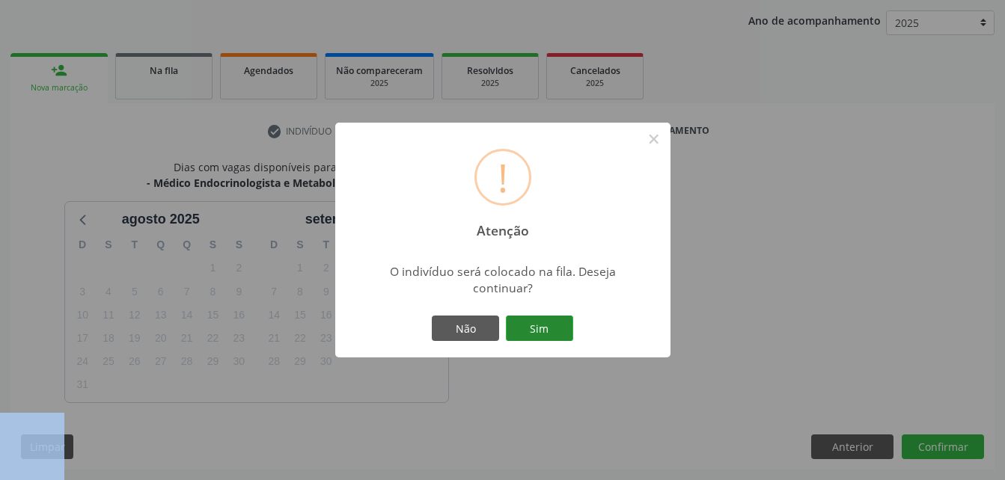
click at [531, 335] on button "Sim" at bounding box center [539, 328] width 67 height 25
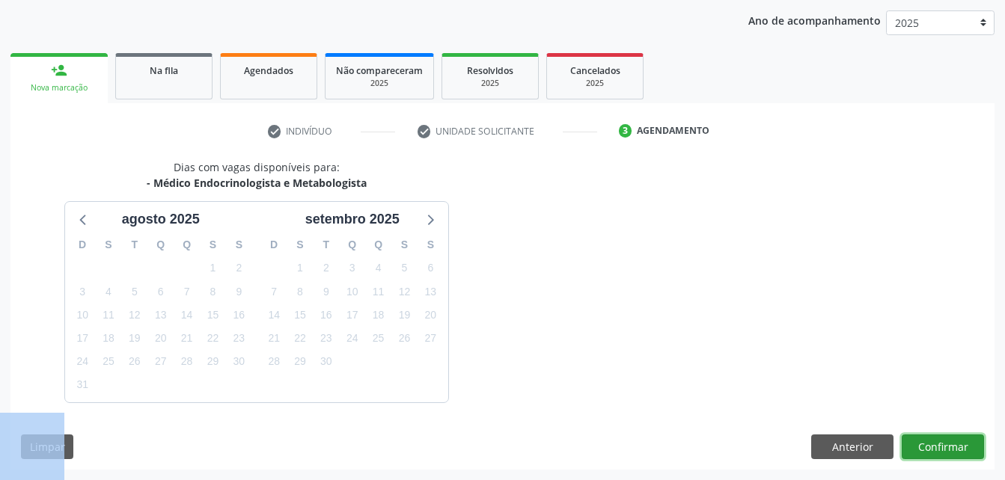
click at [960, 444] on button "Confirmar" at bounding box center [943, 447] width 82 height 25
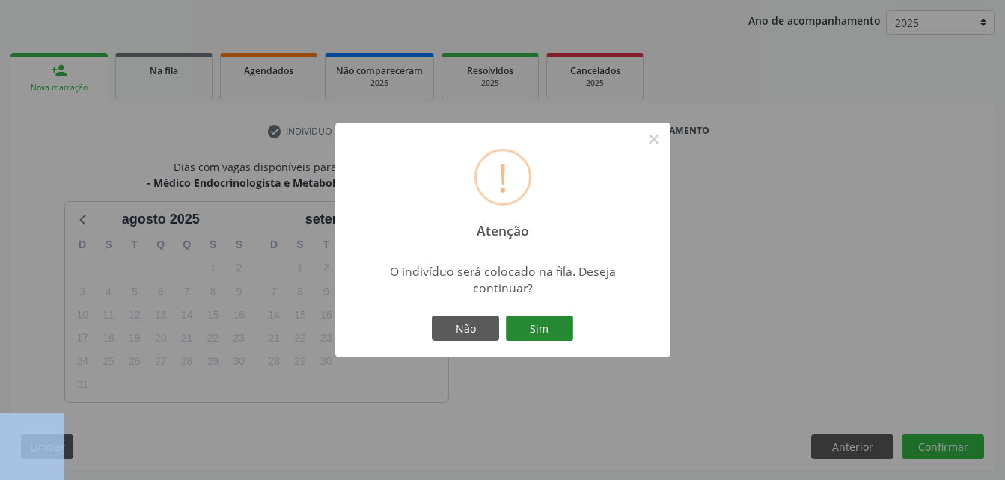
click at [553, 331] on button "Sim" at bounding box center [539, 328] width 67 height 25
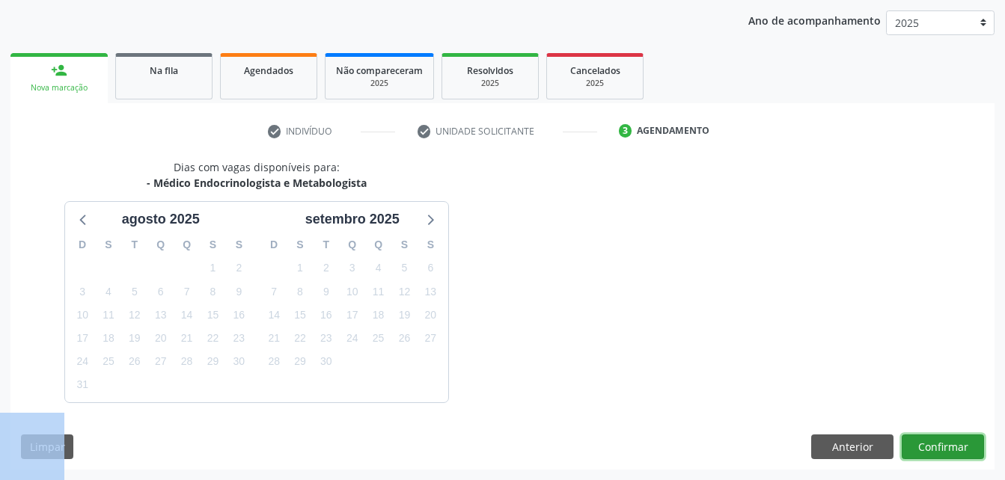
click at [958, 450] on button "Confirmar" at bounding box center [943, 447] width 82 height 25
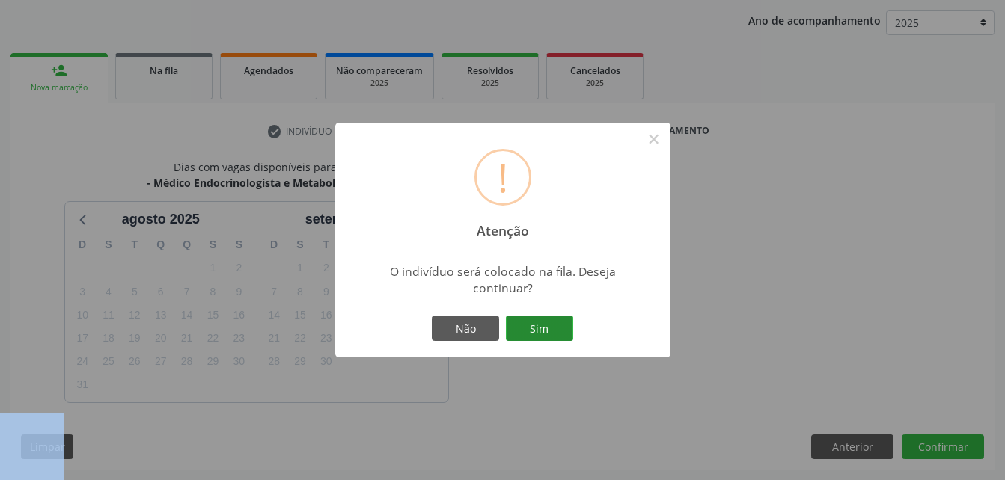
click at [540, 325] on button "Sim" at bounding box center [539, 328] width 67 height 25
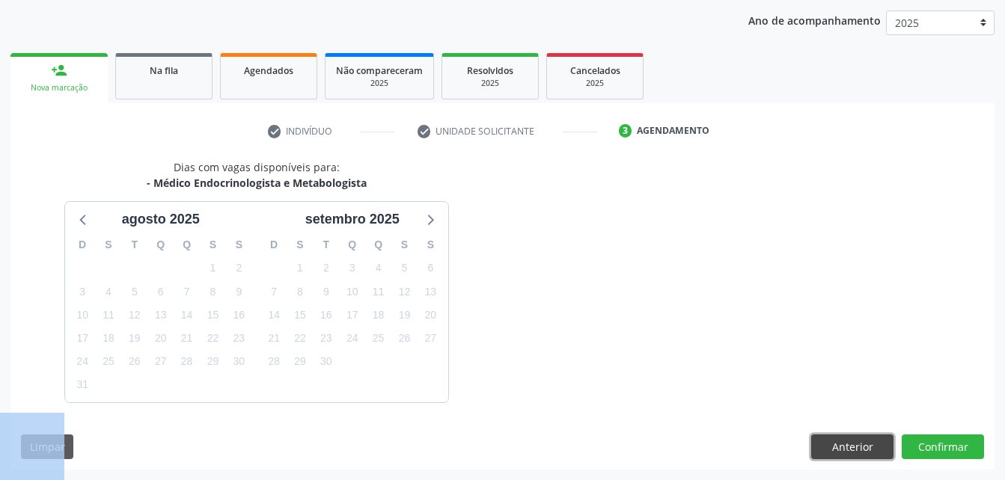
click at [879, 449] on button "Anterior" at bounding box center [852, 447] width 82 height 25
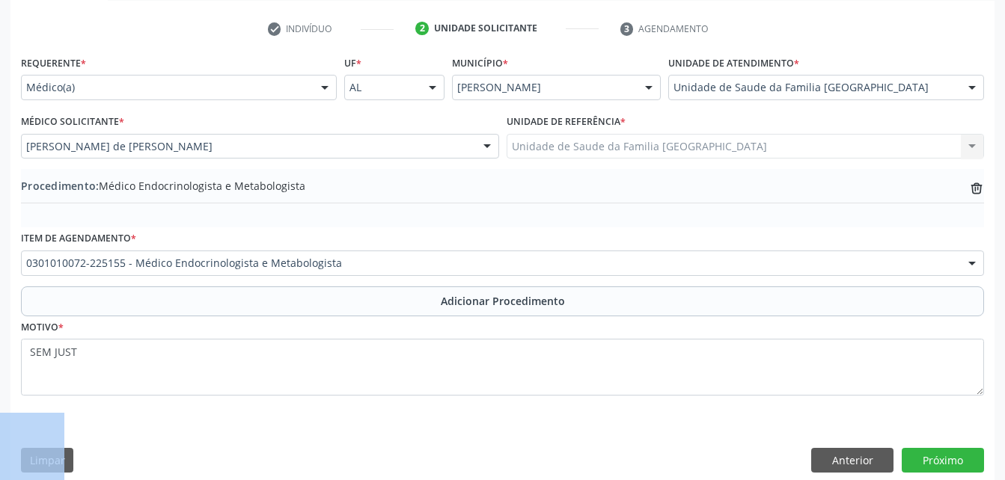
scroll to position [307, 0]
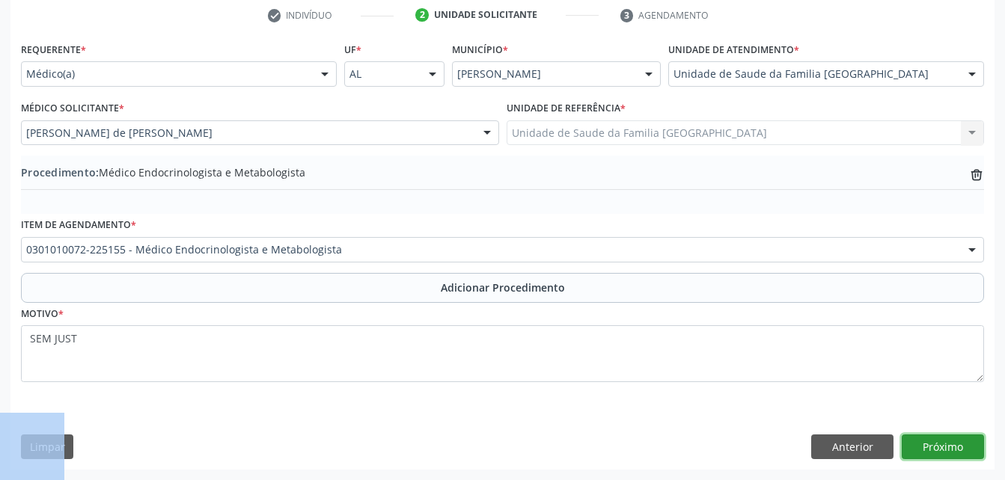
click at [958, 451] on button "Próximo" at bounding box center [943, 447] width 82 height 25
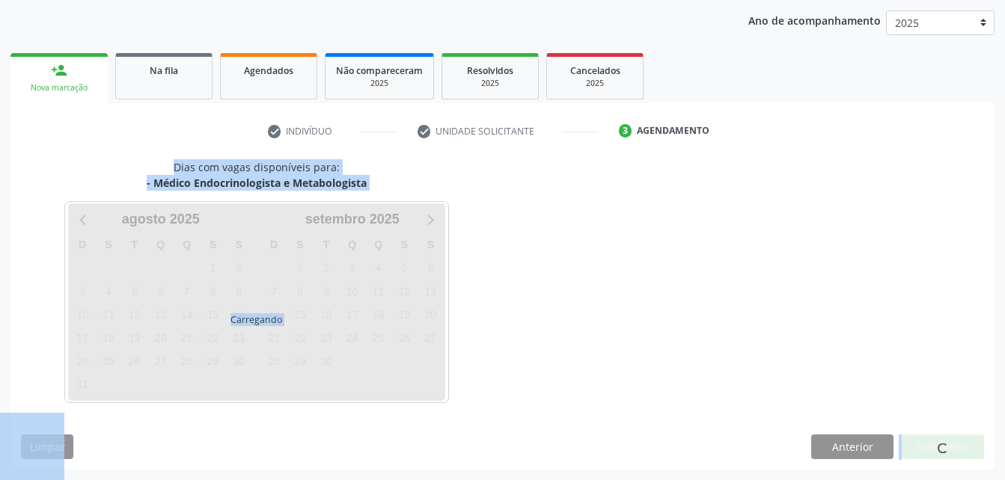
scroll to position [236, 0]
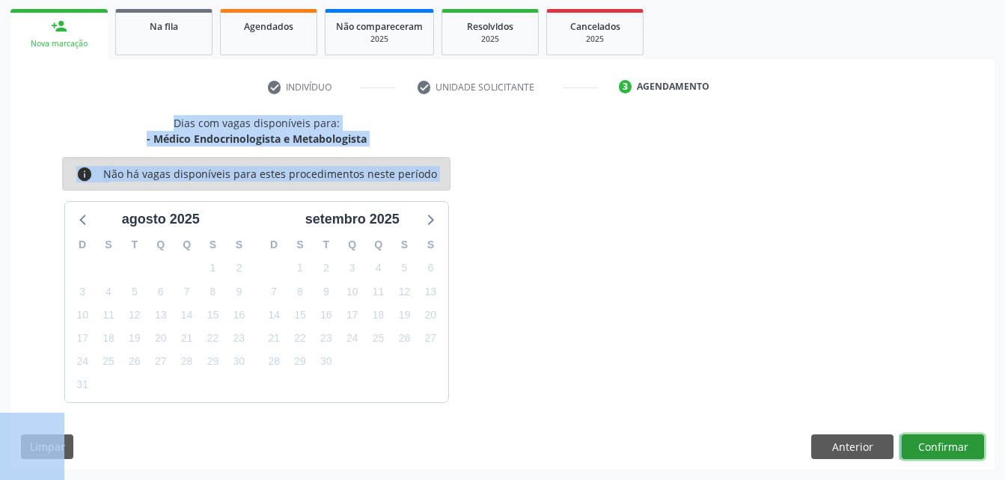
click at [914, 445] on button "Confirmar" at bounding box center [943, 447] width 82 height 25
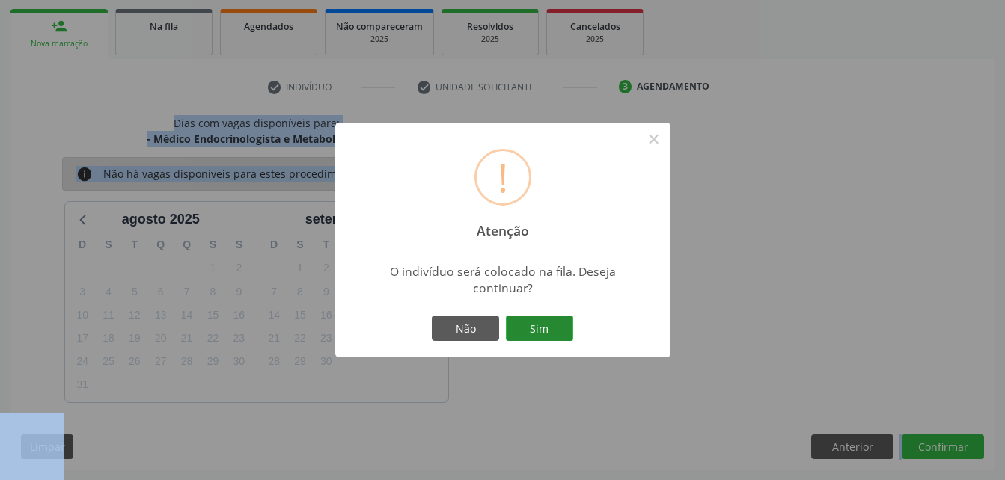
click at [544, 319] on button "Sim" at bounding box center [539, 328] width 67 height 25
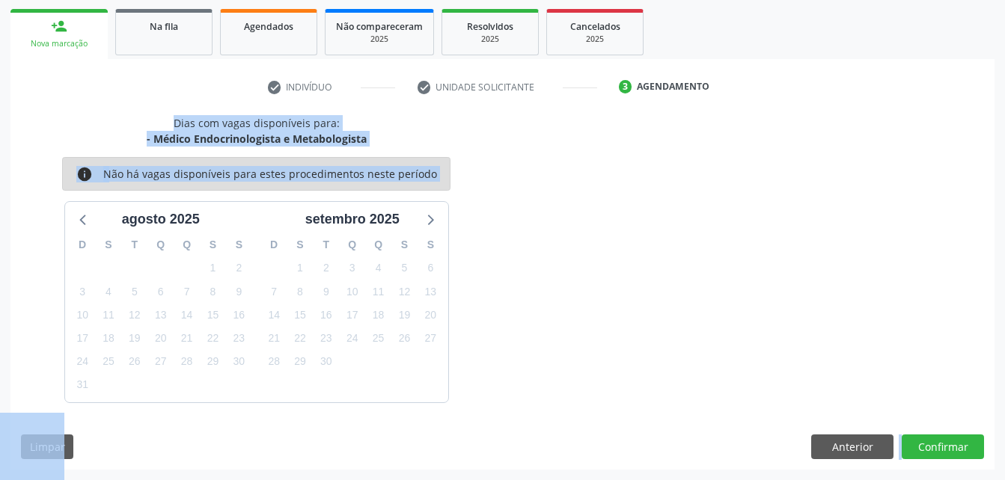
click at [548, 319] on div "Dias com vagas disponíveis para: - Médico Endocrinologista e Metabologista info…" at bounding box center [502, 258] width 984 height 287
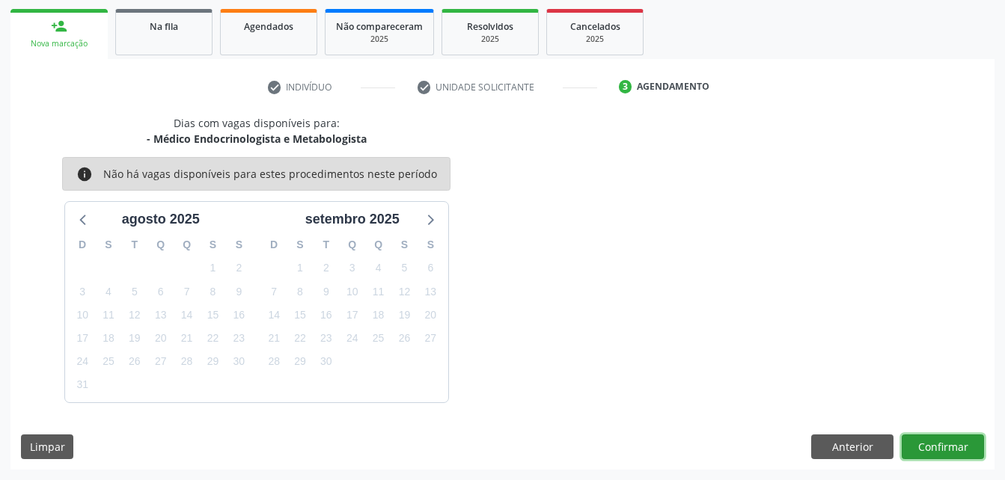
click at [925, 458] on button "Confirmar" at bounding box center [943, 447] width 82 height 25
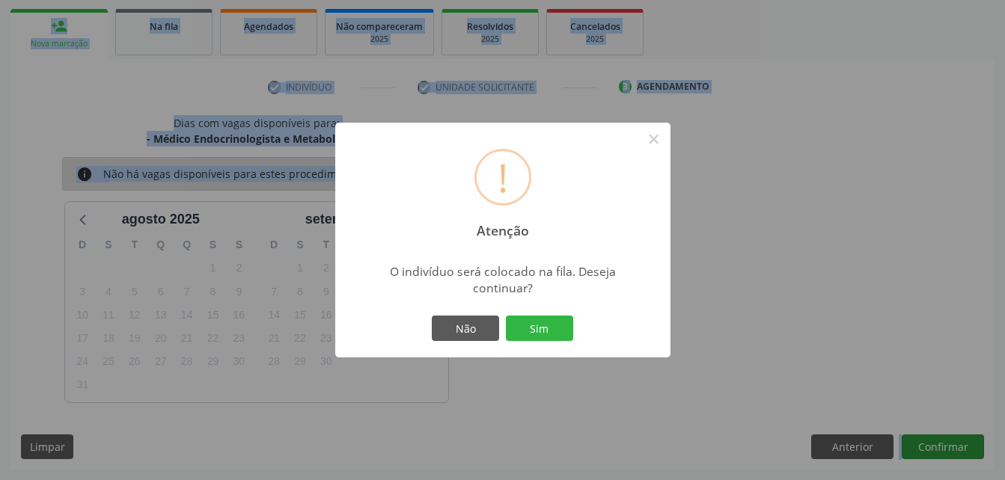
click at [925, 458] on div "! Atenção × O indivíduo será colocado na fila. Deseja continuar? Não Sim" at bounding box center [502, 240] width 1005 height 480
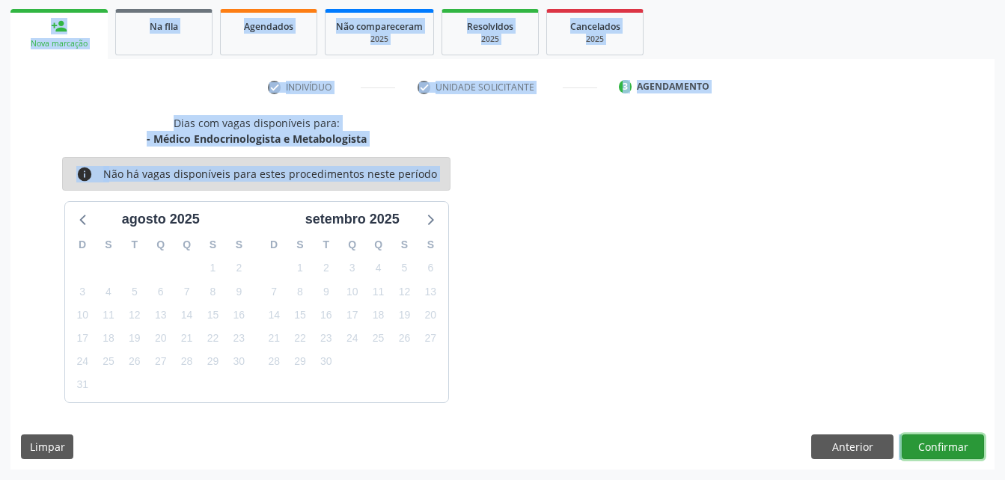
click at [944, 447] on button "Confirmar" at bounding box center [943, 447] width 82 height 25
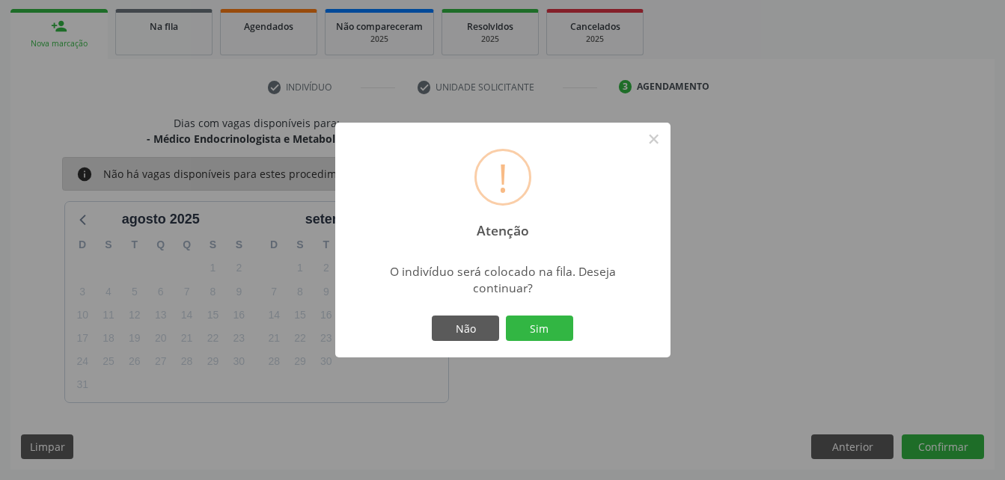
click at [556, 315] on div "Não Sim" at bounding box center [503, 328] width 148 height 31
click at [644, 141] on button "×" at bounding box center [653, 138] width 25 height 25
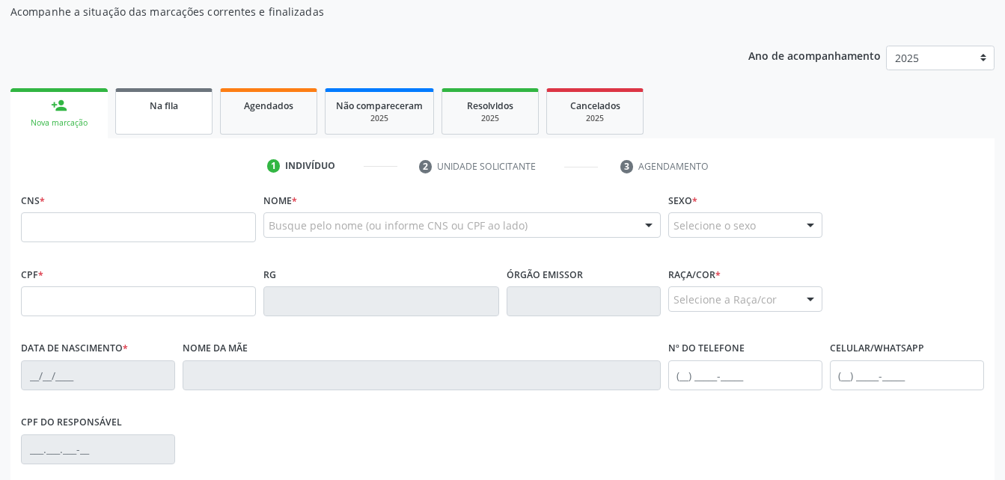
scroll to position [135, 0]
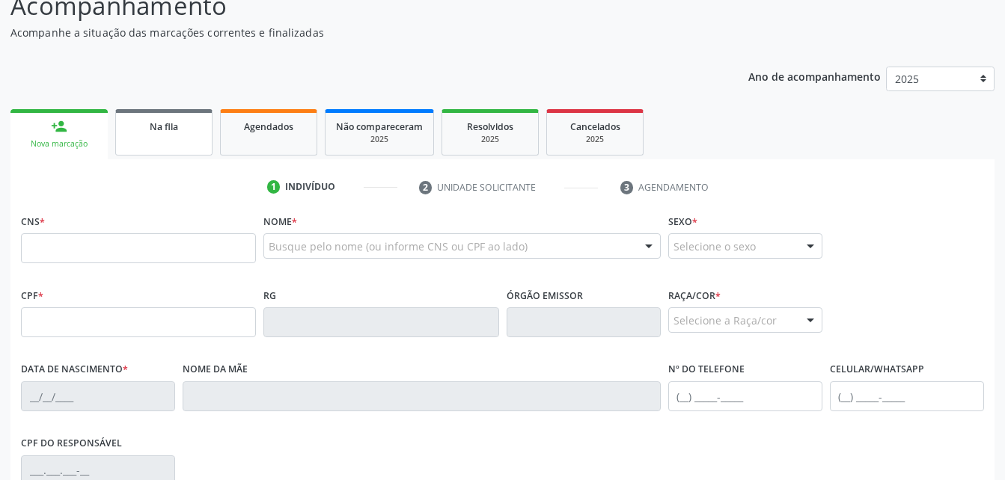
click at [168, 125] on span "Na fila" at bounding box center [164, 126] width 28 height 13
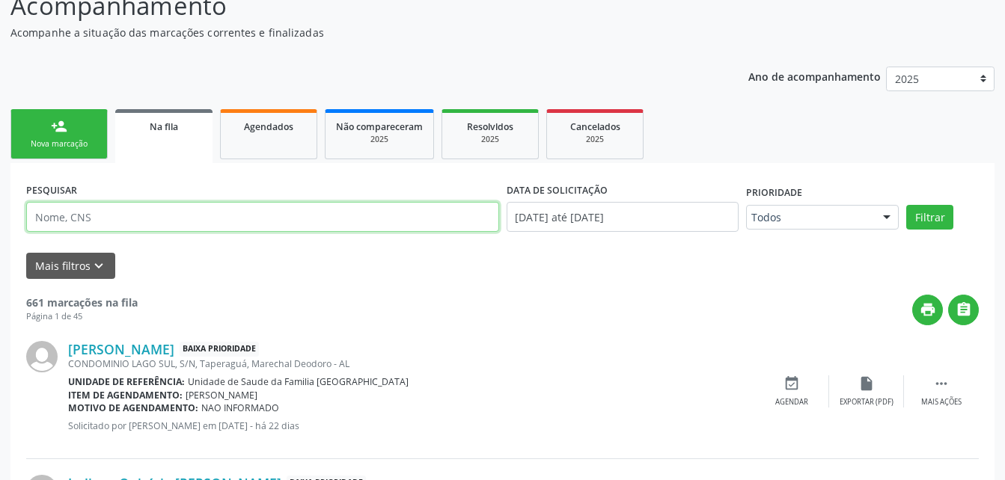
click at [141, 215] on input "text" at bounding box center [262, 217] width 473 height 30
type input "[PERSON_NAME]"
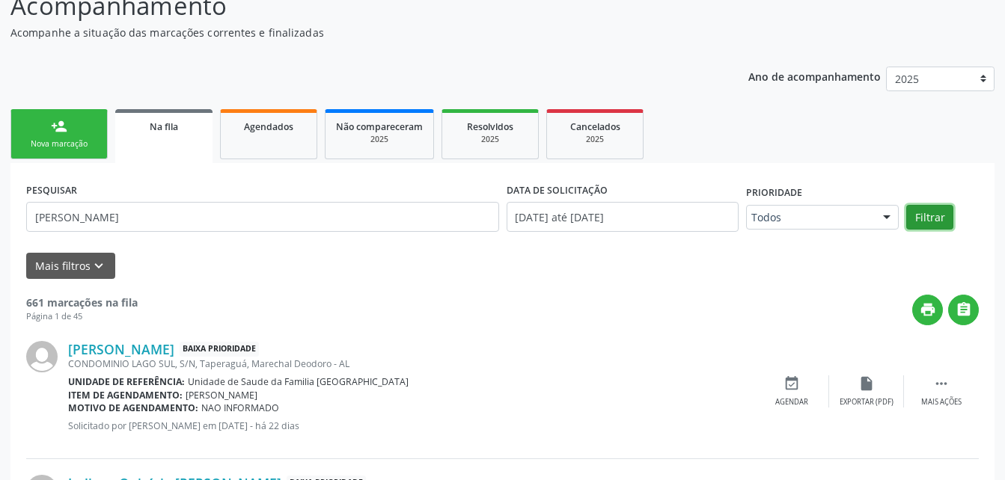
click at [946, 217] on button "Filtrar" at bounding box center [929, 217] width 47 height 25
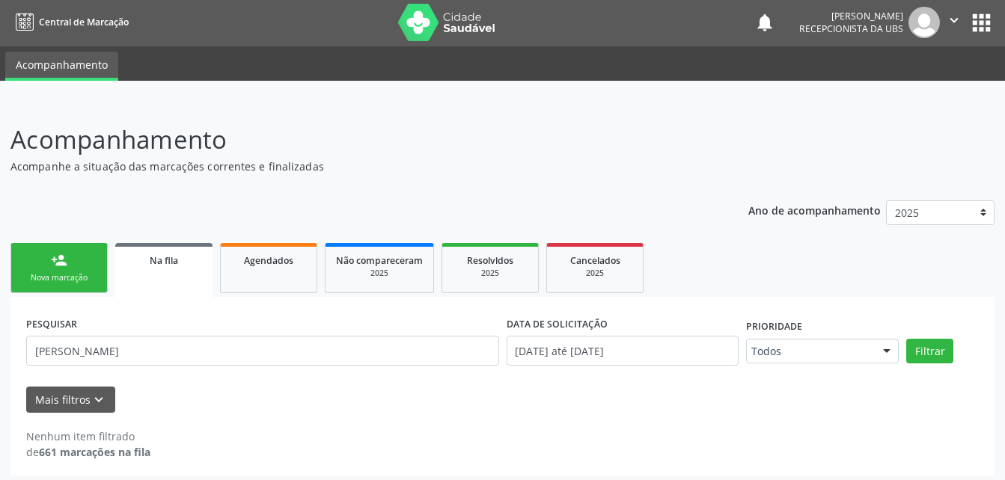
scroll to position [0, 0]
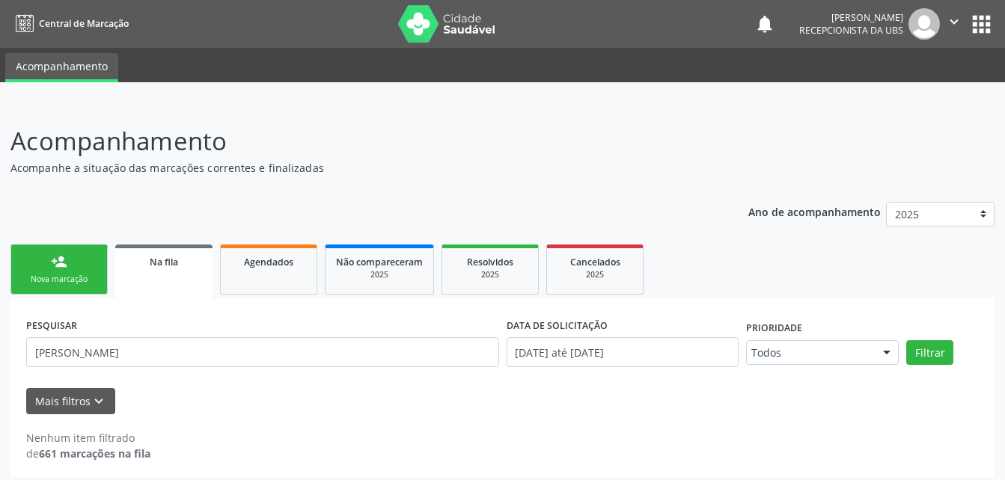
click at [75, 260] on link "person_add Nova marcação" at bounding box center [58, 270] width 97 height 50
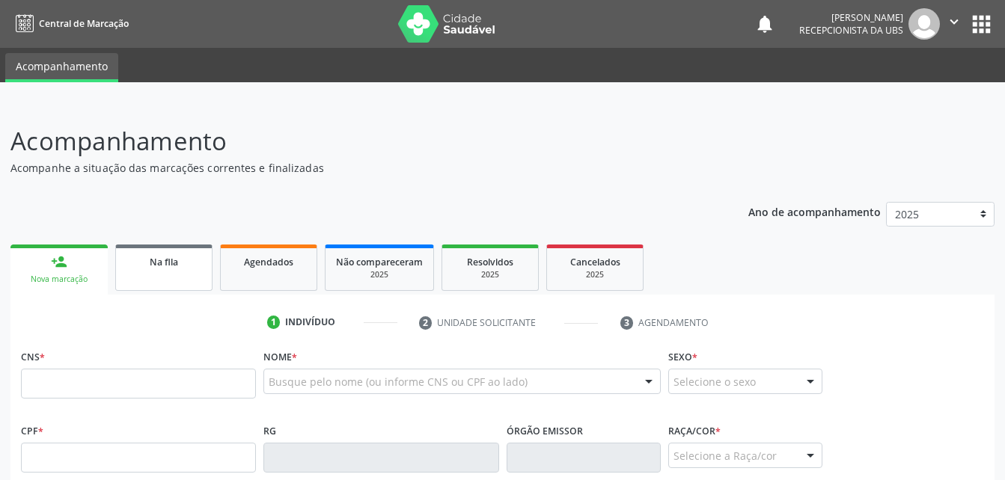
click at [198, 286] on link "Na fila" at bounding box center [163, 268] width 97 height 46
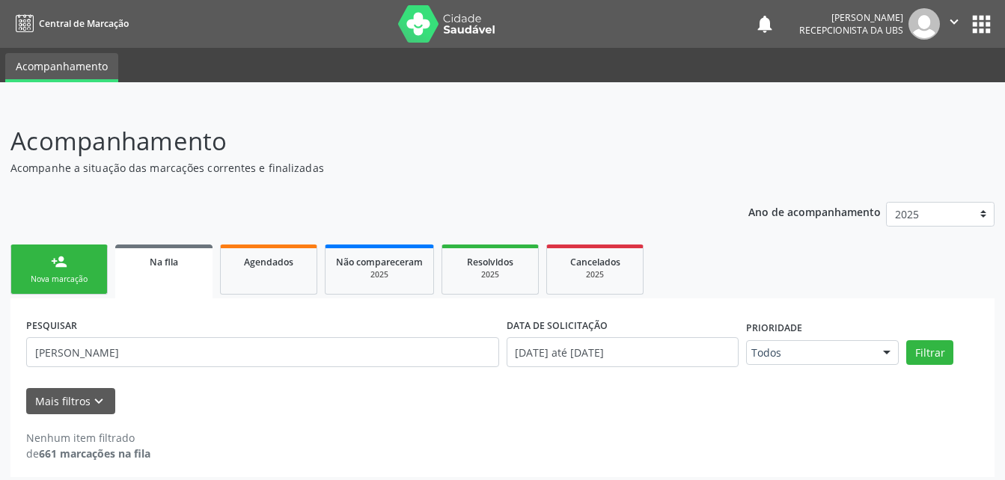
click at [941, 22] on button "" at bounding box center [954, 23] width 28 height 31
click at [945, 91] on link "Sair" at bounding box center [915, 91] width 103 height 21
